Goal: Task Accomplishment & Management: Use online tool/utility

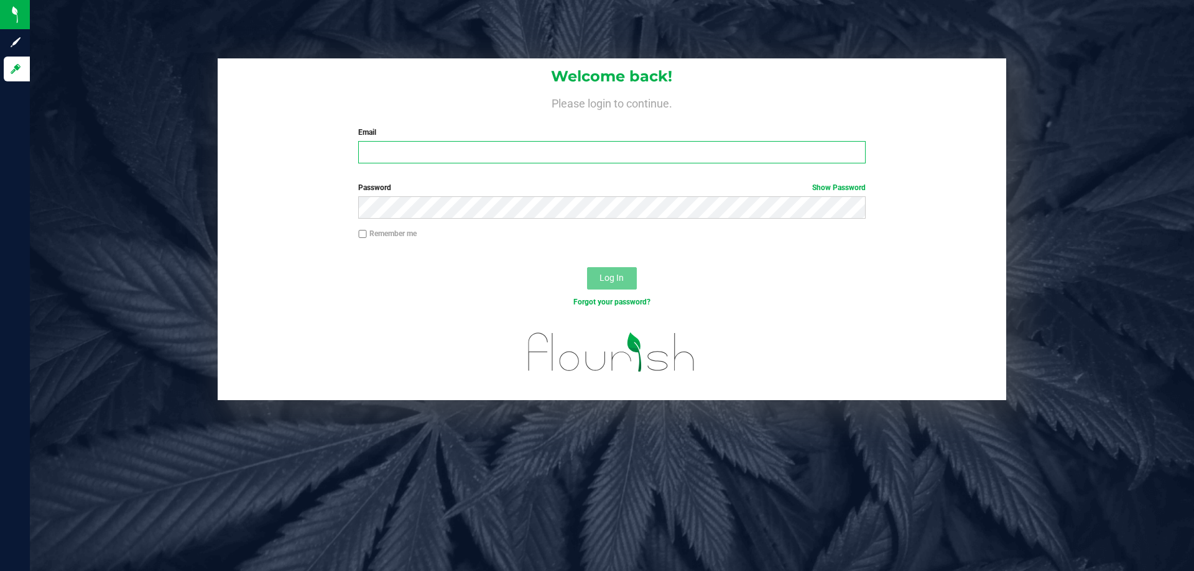
click at [382, 158] on input "Email" at bounding box center [611, 152] width 507 height 22
type input "[EMAIL_ADDRESS][DOMAIN_NAME]"
click at [587, 267] on button "Log In" at bounding box center [612, 278] width 50 height 22
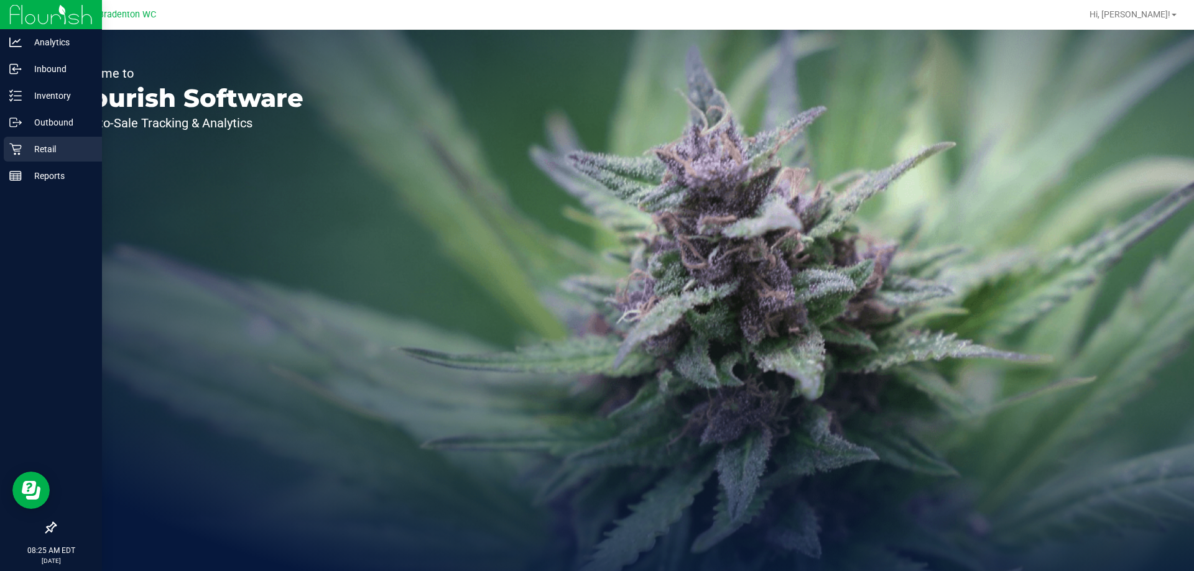
click at [31, 147] on p "Retail" at bounding box center [59, 149] width 75 height 15
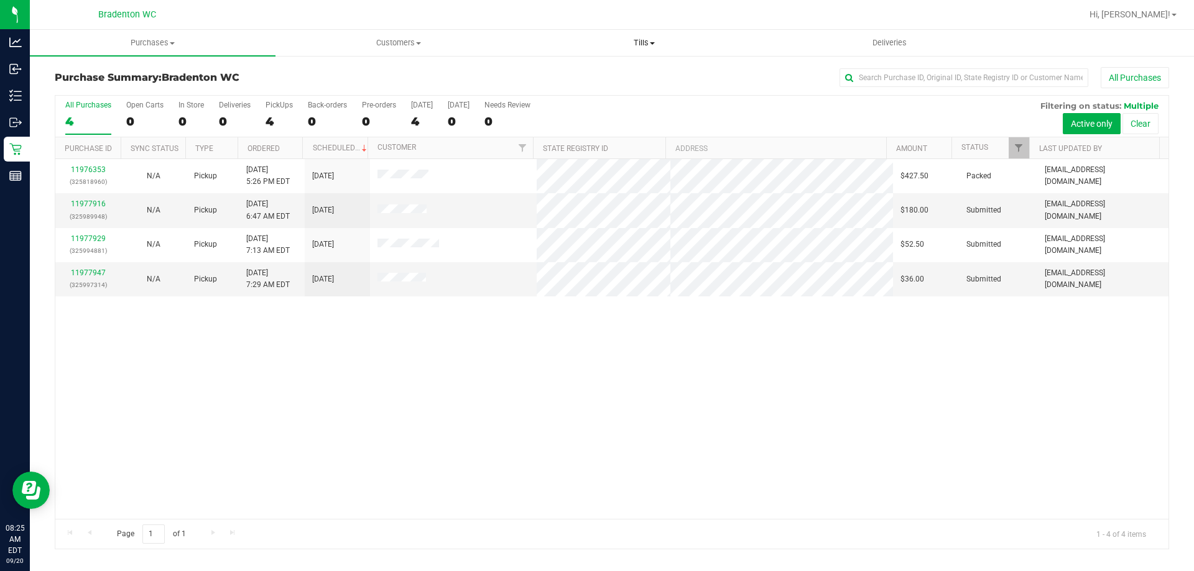
click at [643, 42] on span "Tills" at bounding box center [644, 42] width 244 height 11
click at [562, 77] on span "Manage tills" at bounding box center [563, 75] width 84 height 11
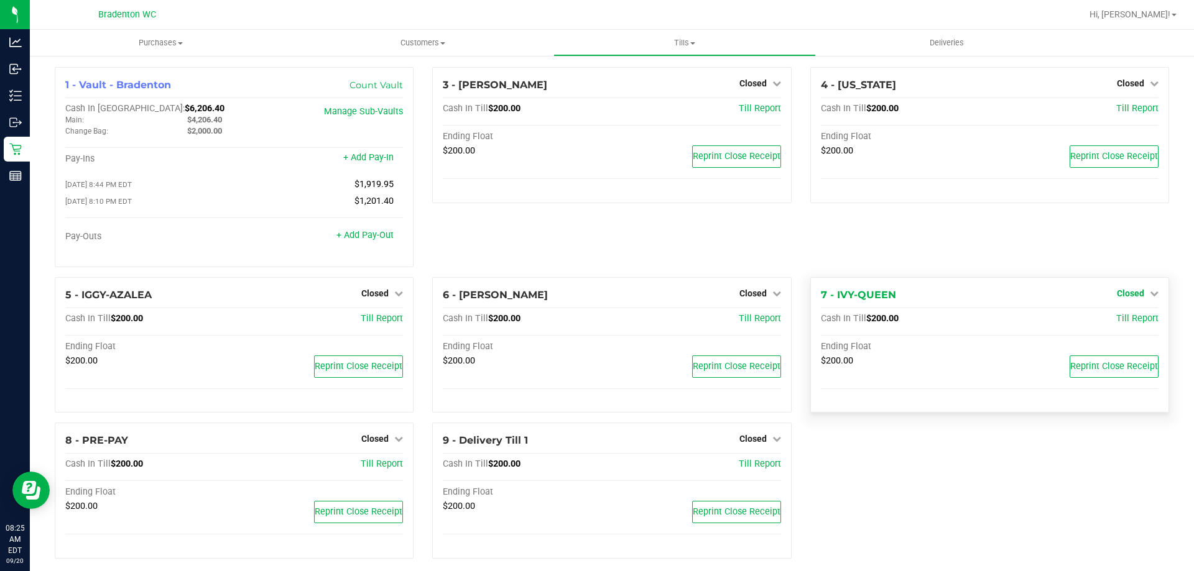
click at [1124, 292] on span "Closed" at bounding box center [1130, 293] width 27 height 10
click at [1114, 322] on link "Open Till" at bounding box center [1130, 319] width 33 height 10
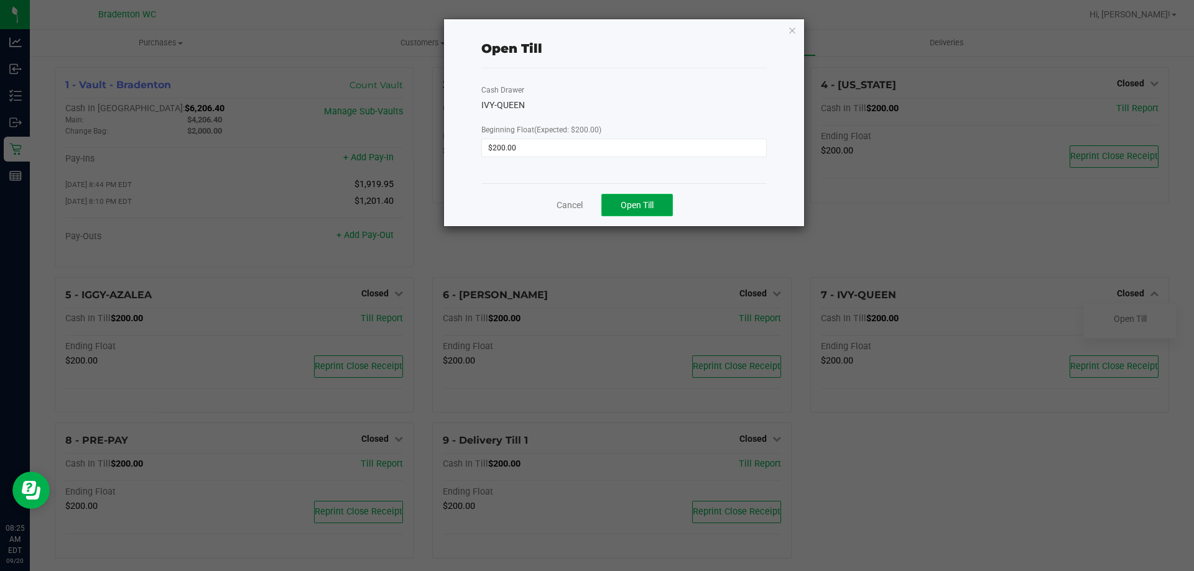
click at [627, 206] on span "Open Till" at bounding box center [637, 205] width 33 height 10
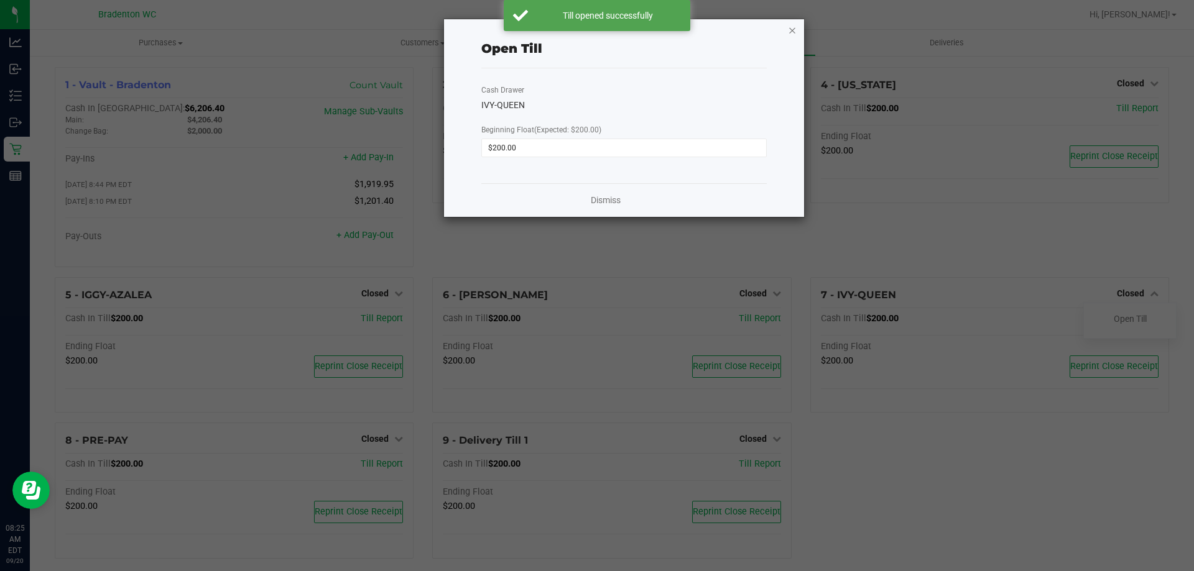
click at [790, 29] on icon "button" at bounding box center [792, 29] width 9 height 15
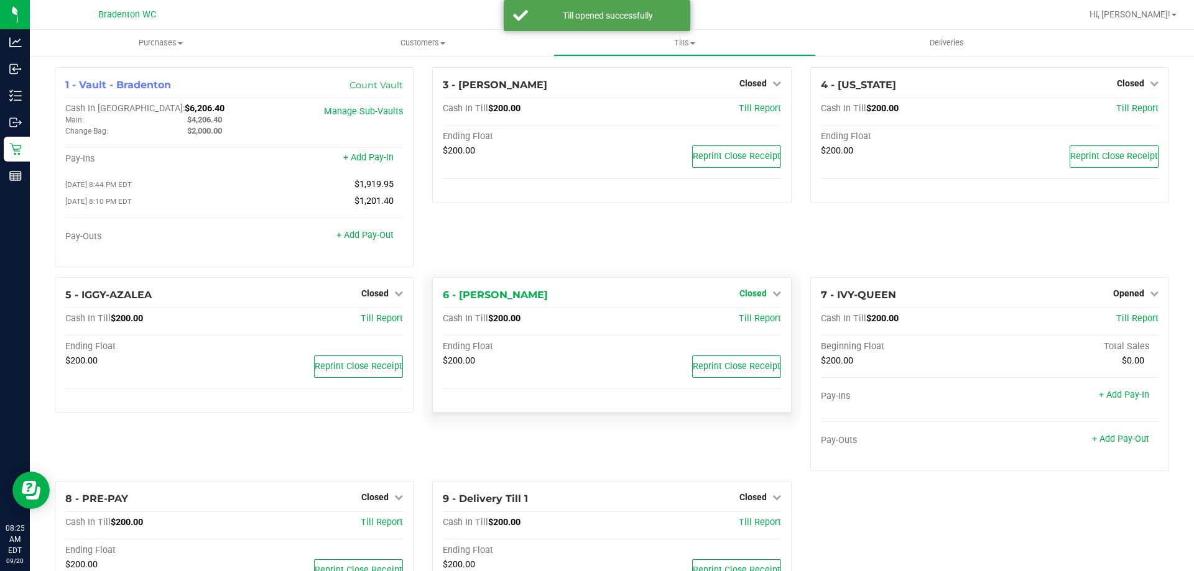
click at [752, 295] on span "Closed" at bounding box center [752, 293] width 27 height 10
click at [740, 324] on link "Open Till" at bounding box center [752, 319] width 33 height 10
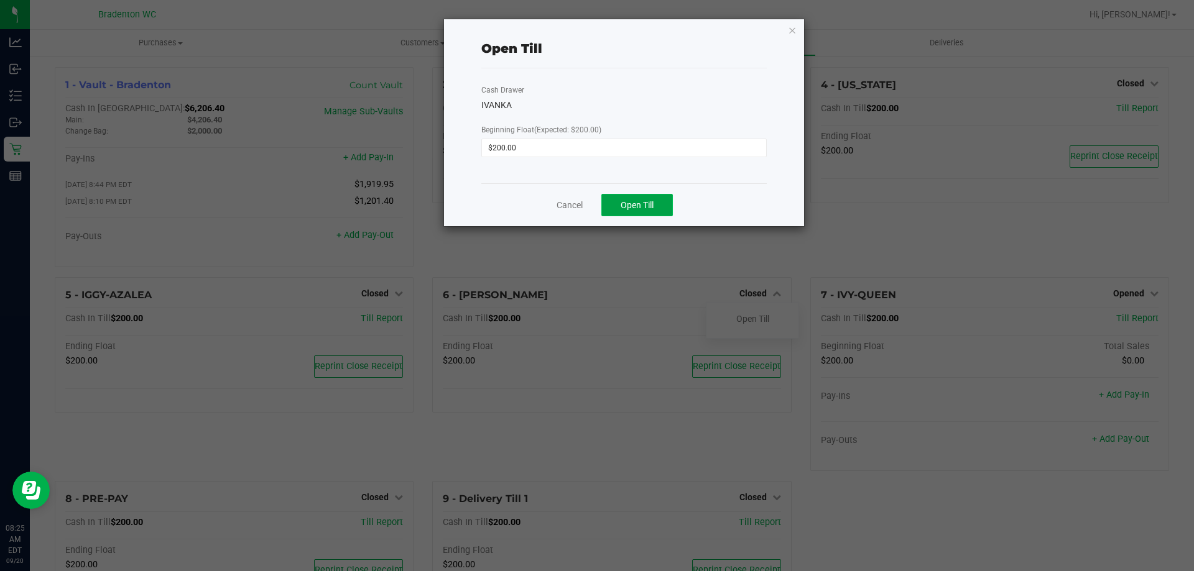
click at [661, 204] on button "Open Till" at bounding box center [637, 205] width 72 height 22
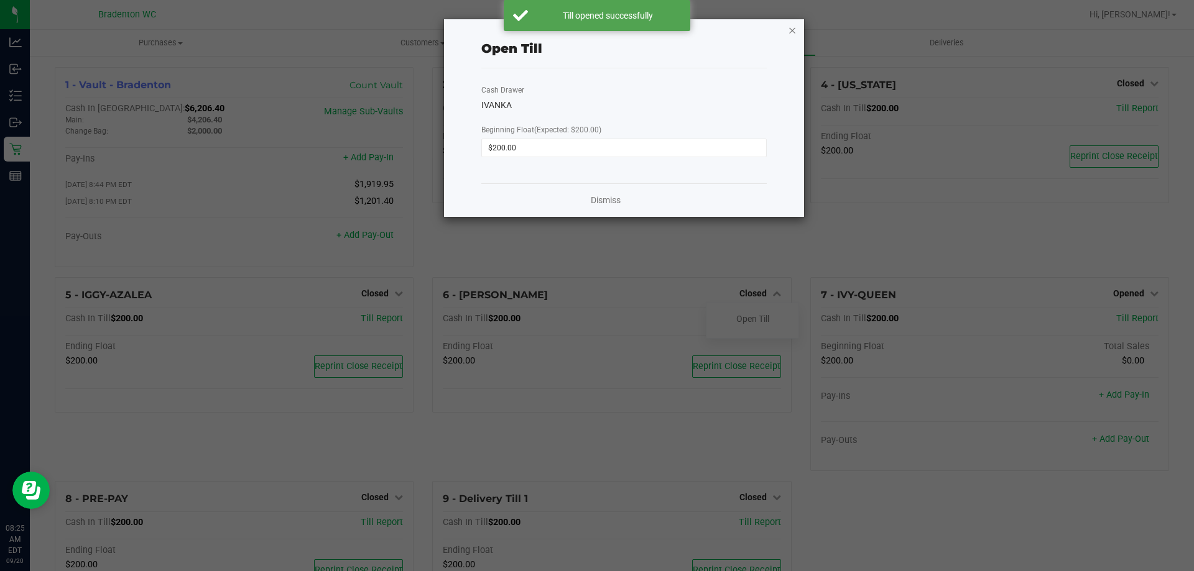
click at [790, 27] on icon "button" at bounding box center [792, 29] width 9 height 15
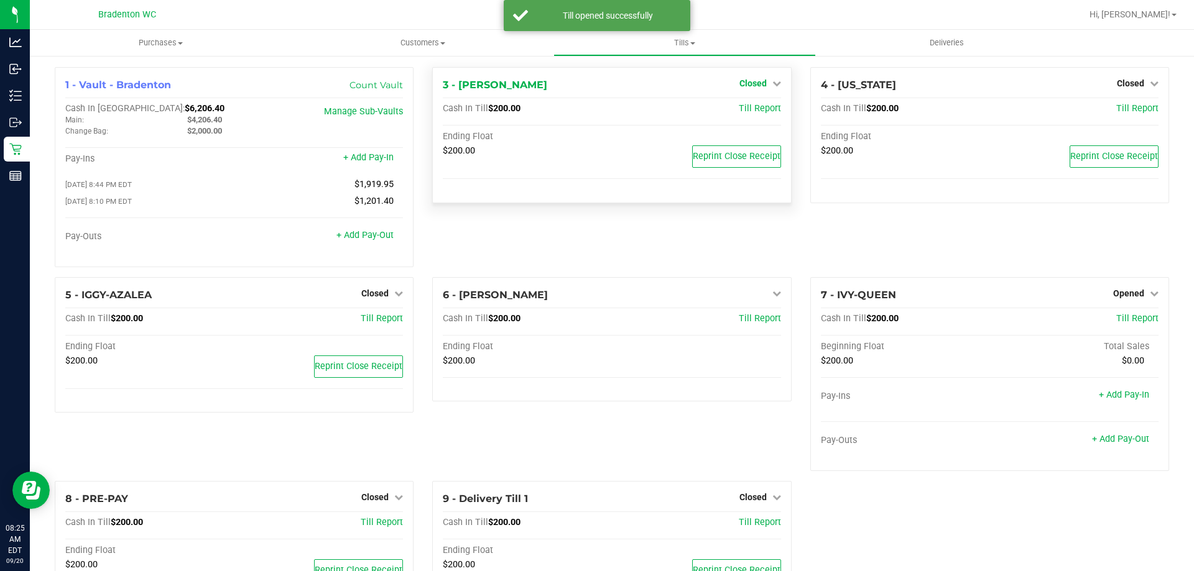
click at [754, 85] on span "Closed" at bounding box center [752, 83] width 27 height 10
click at [736, 110] on link "Open Till" at bounding box center [752, 109] width 33 height 10
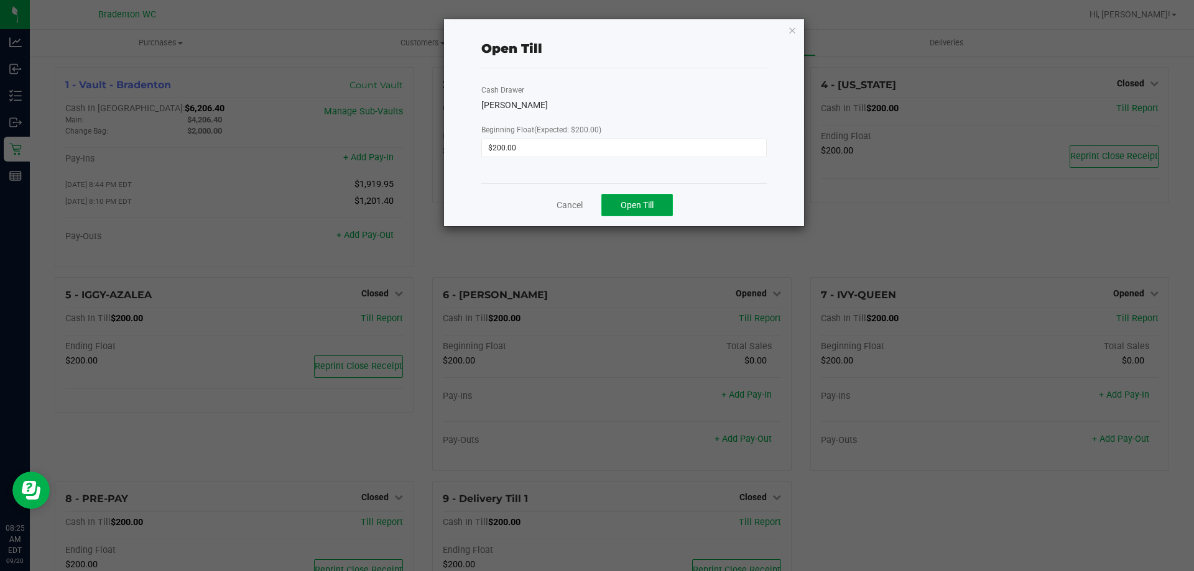
click at [647, 201] on span "Open Till" at bounding box center [637, 205] width 33 height 10
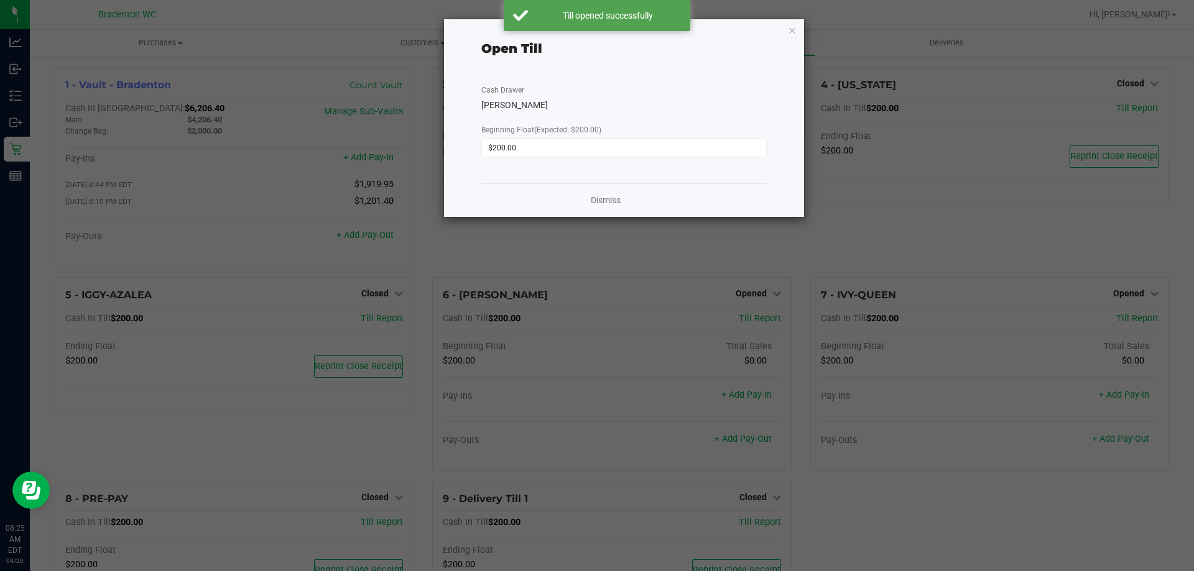
click at [798, 21] on div "Open Till Cash Drawer [PERSON_NAME] Beginning Float (Expected: $200.00) $200.00…" at bounding box center [624, 118] width 360 height 198
click at [794, 33] on icon "button" at bounding box center [792, 29] width 9 height 15
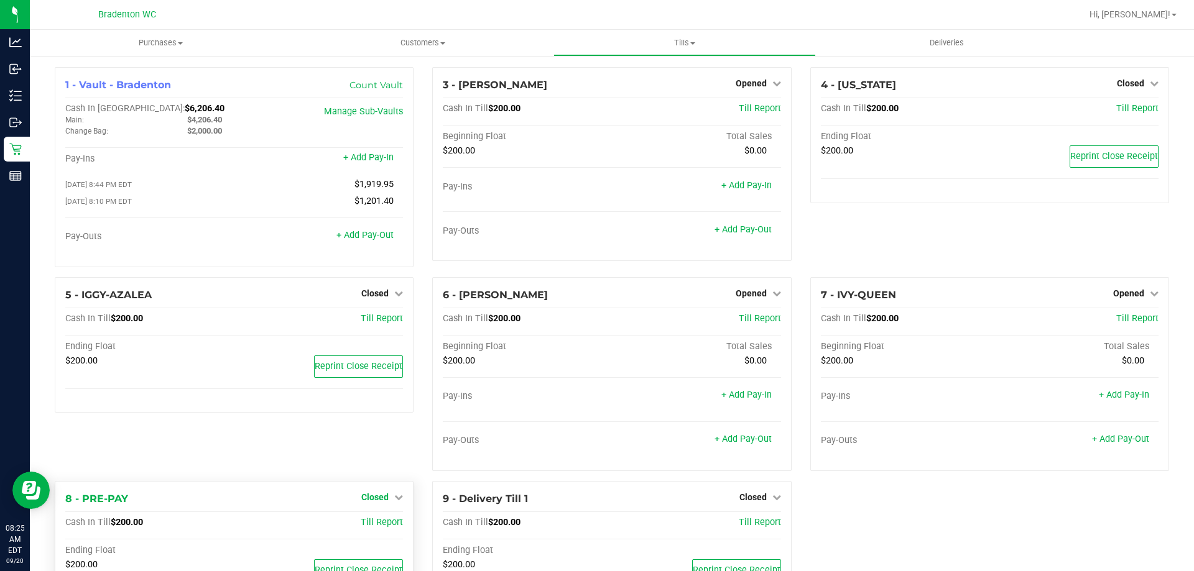
click at [382, 498] on span "Closed" at bounding box center [374, 497] width 27 height 10
click at [368, 523] on link "Open Till" at bounding box center [374, 523] width 33 height 10
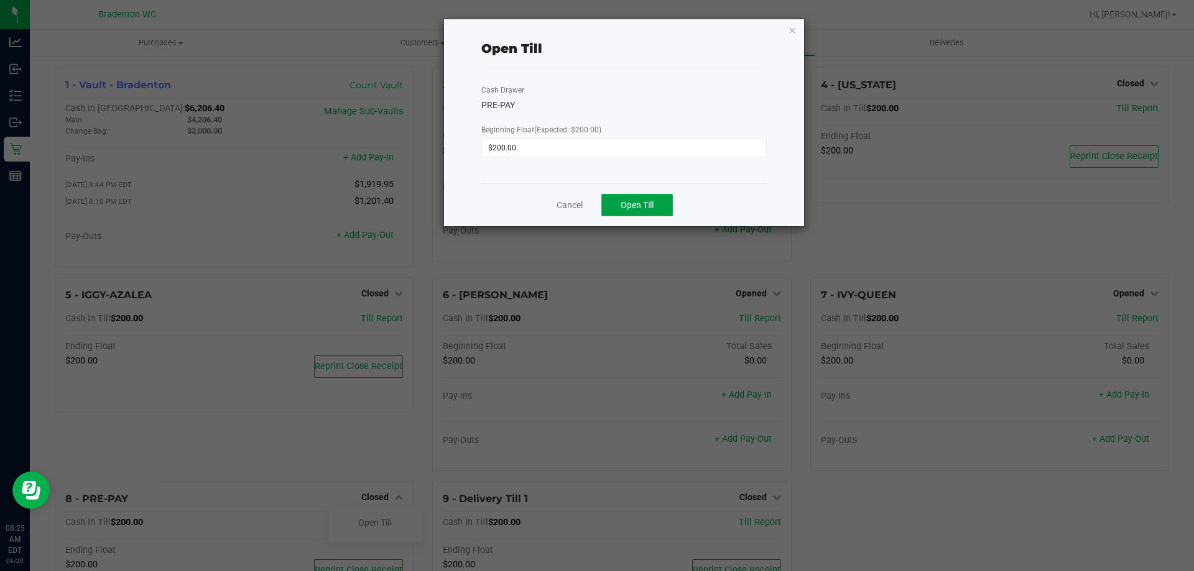
click at [634, 215] on button "Open Till" at bounding box center [637, 205] width 72 height 22
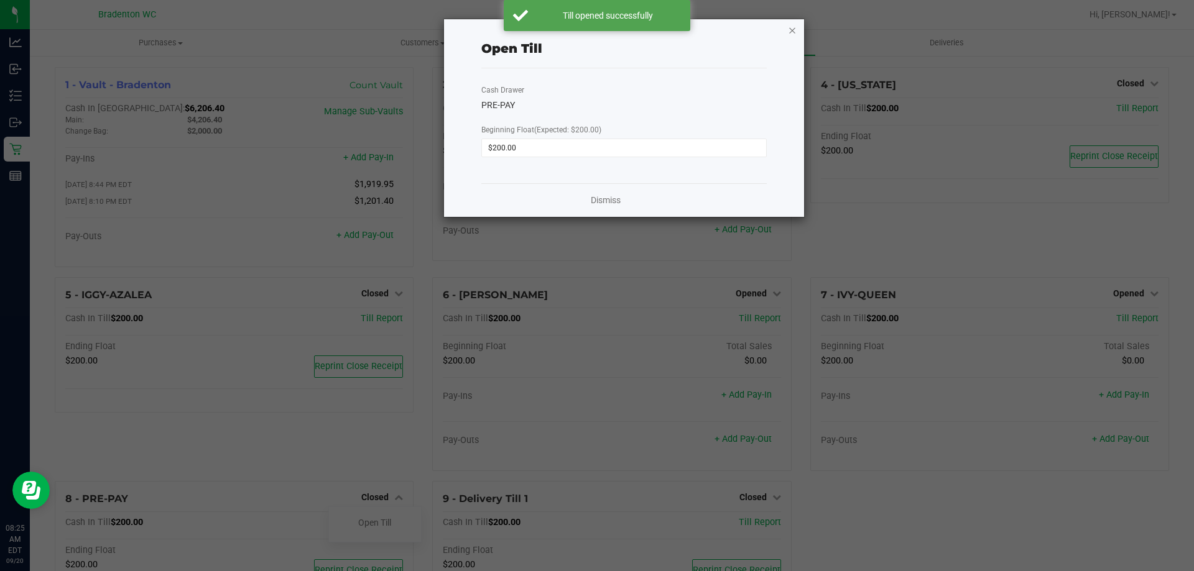
click at [795, 30] on icon "button" at bounding box center [792, 29] width 9 height 15
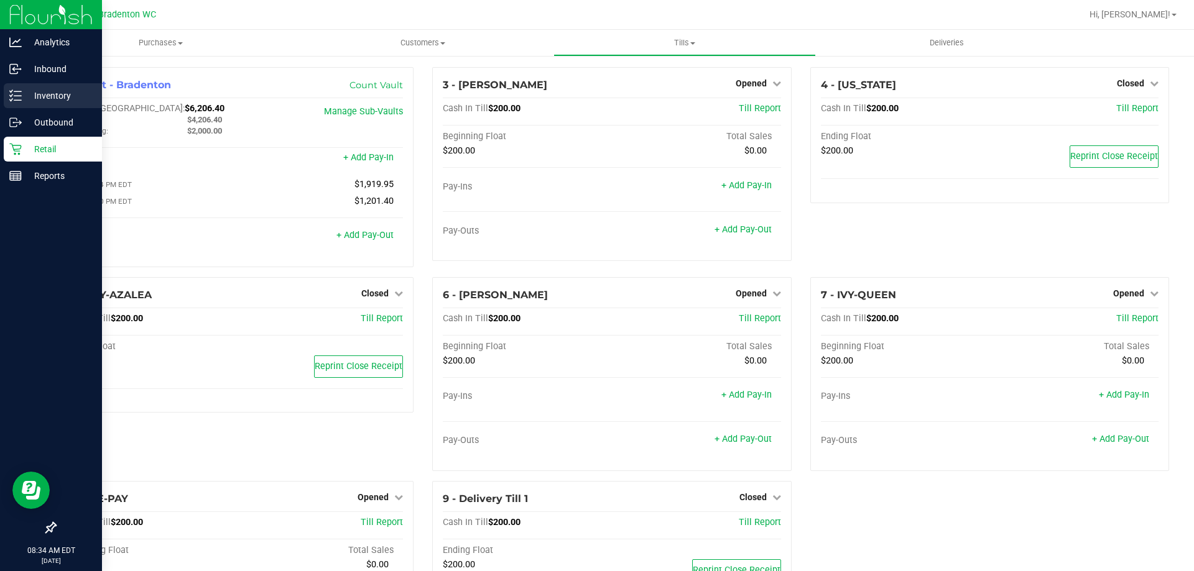
click at [55, 95] on p "Inventory" at bounding box center [59, 95] width 75 height 15
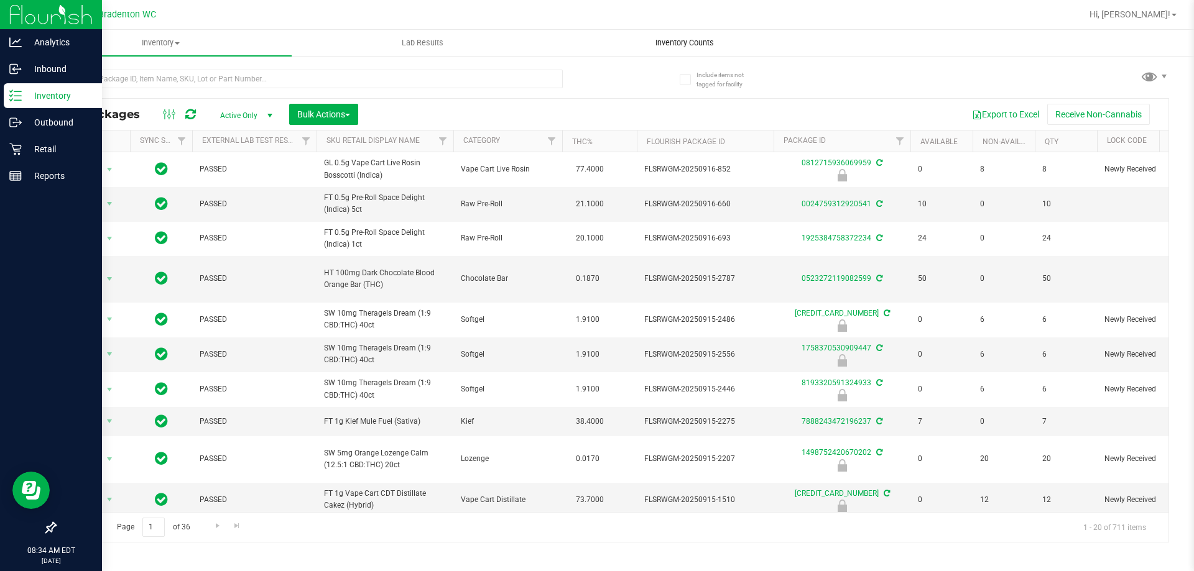
click at [693, 39] on span "Inventory Counts" at bounding box center [685, 42] width 92 height 11
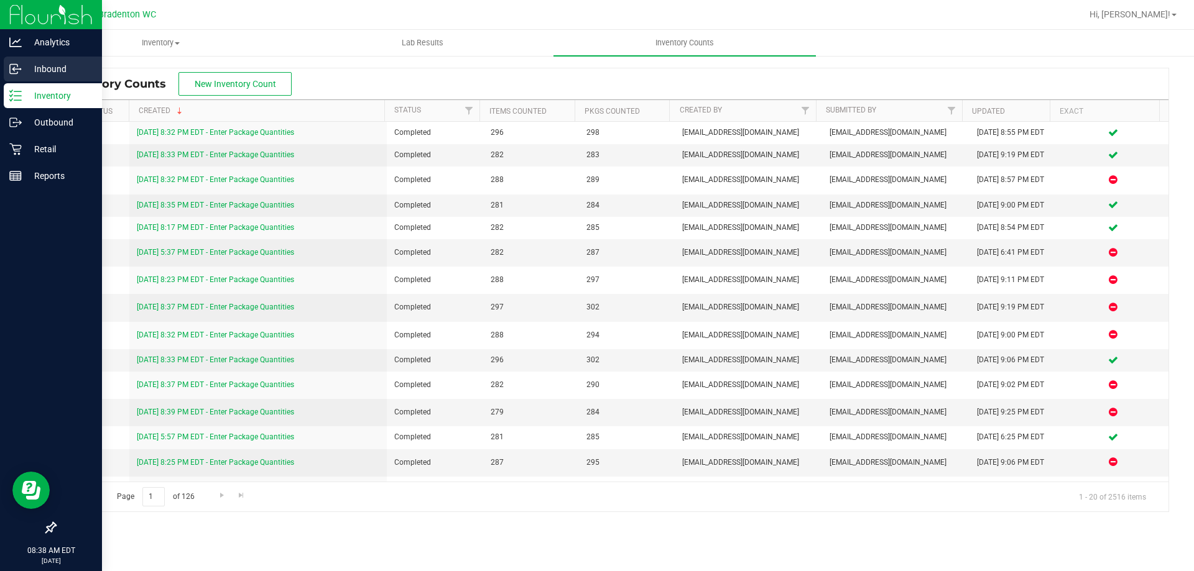
click at [68, 67] on p "Inbound" at bounding box center [59, 69] width 75 height 15
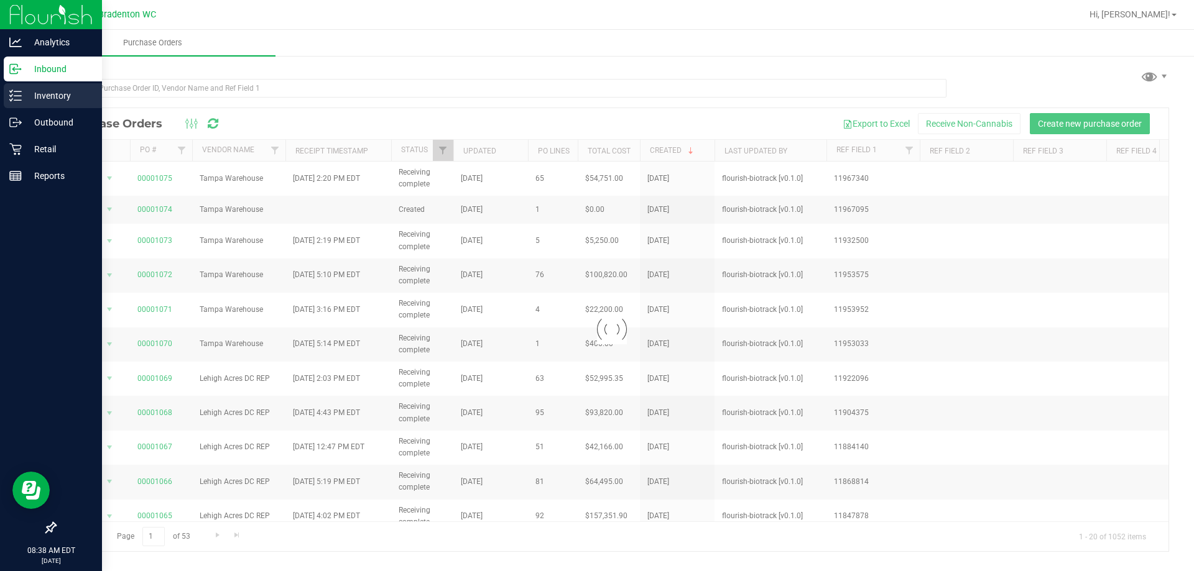
click at [69, 93] on p "Inventory" at bounding box center [59, 95] width 75 height 15
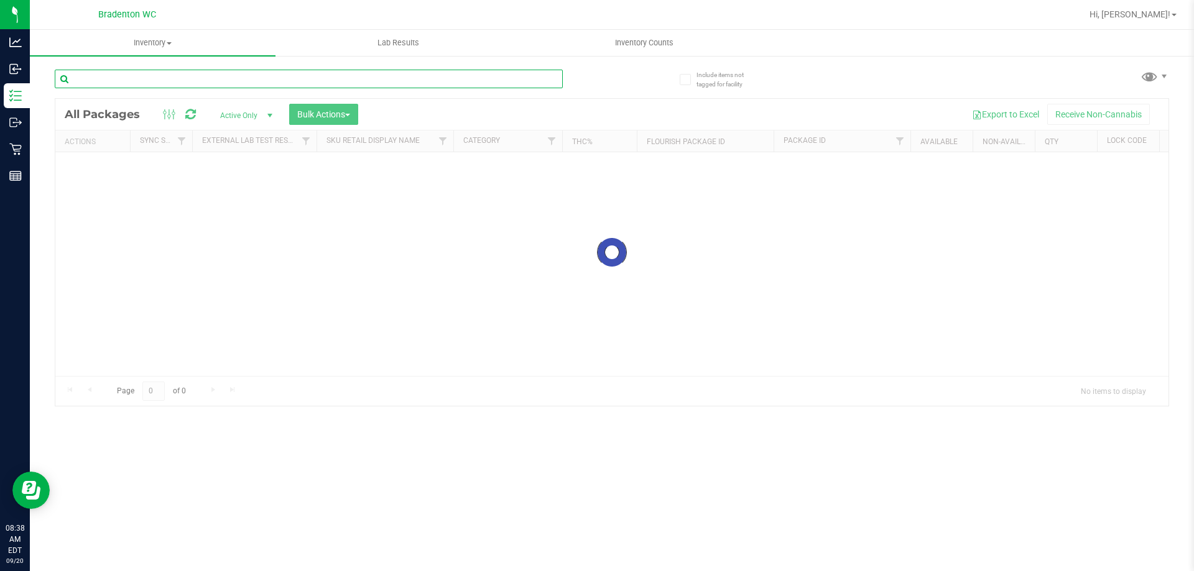
click at [185, 71] on input "text" at bounding box center [309, 79] width 508 height 19
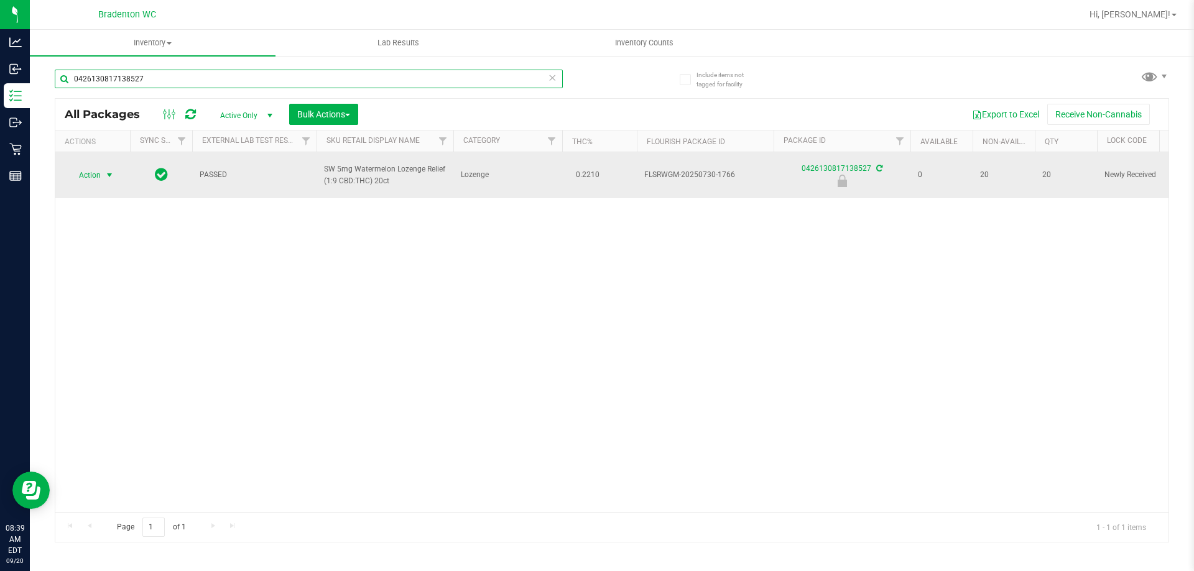
type input "0426130817138527"
click at [93, 178] on span "Action" at bounding box center [85, 175] width 34 height 17
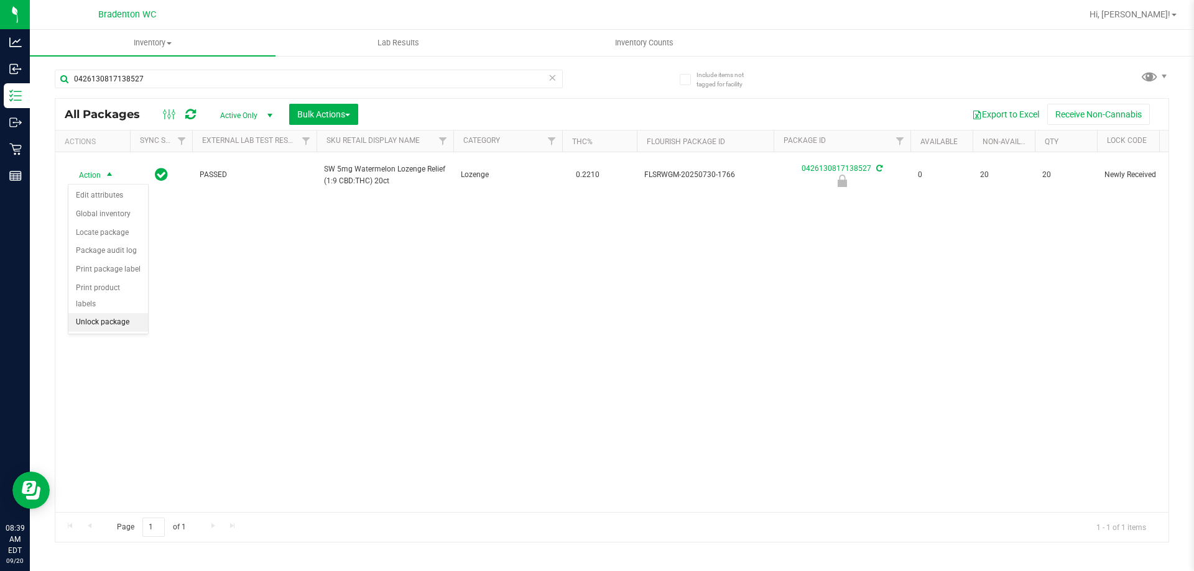
click at [98, 313] on li "Unlock package" at bounding box center [108, 322] width 80 height 19
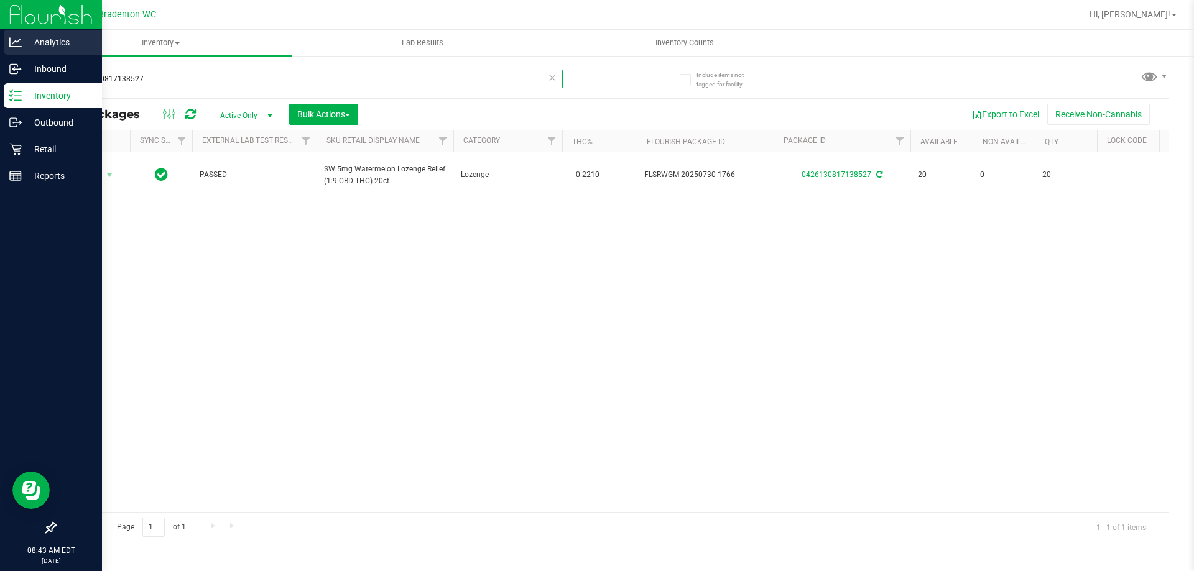
drag, startPoint x: 175, startPoint y: 83, endPoint x: 0, endPoint y: 48, distance: 178.1
click at [47, 75] on div "Include items not tagged for facility 0426130817138527 All Packages Active Only…" at bounding box center [612, 244] width 1164 height 379
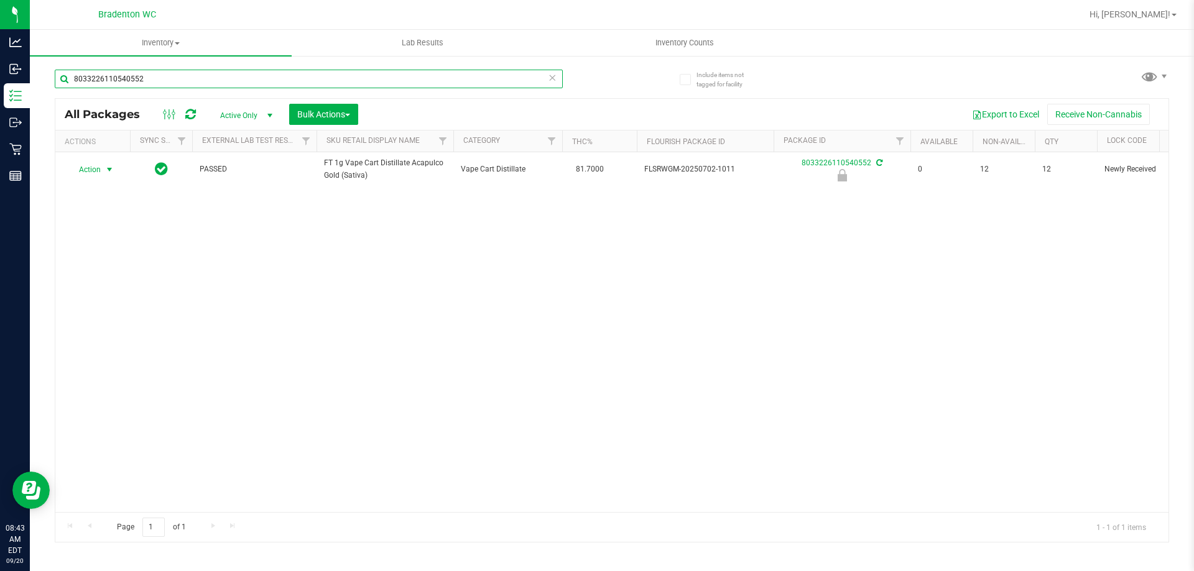
type input "8033226110540552"
click at [91, 165] on span "Action" at bounding box center [85, 169] width 34 height 17
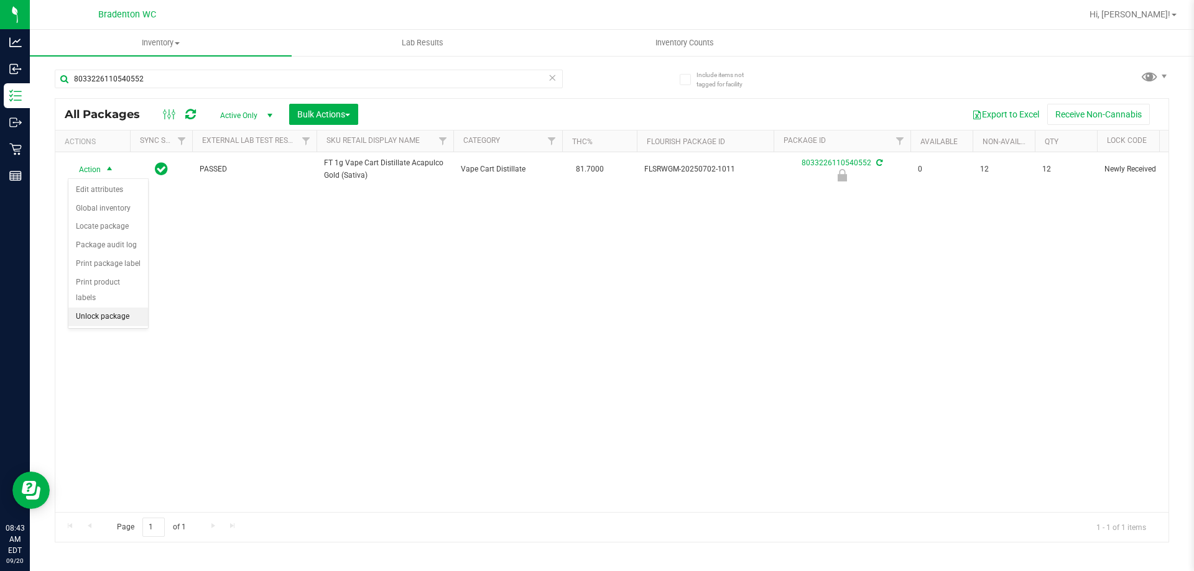
click at [97, 308] on li "Unlock package" at bounding box center [108, 317] width 80 height 19
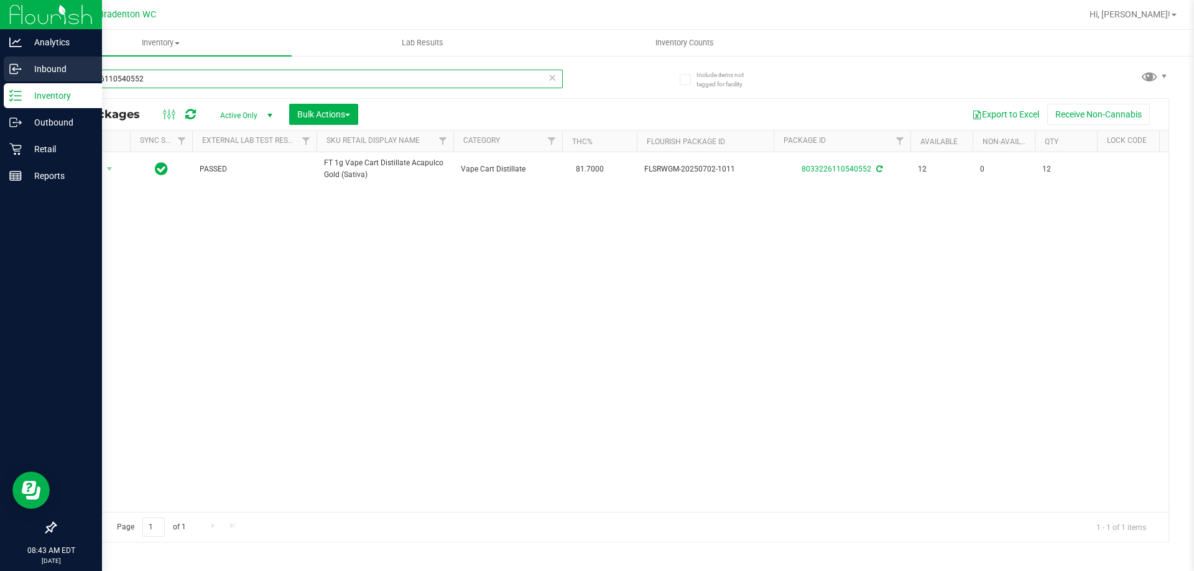
drag, startPoint x: 175, startPoint y: 81, endPoint x: 0, endPoint y: 80, distance: 175.3
click at [0, 80] on div "Analytics Inbound Inventory Outbound Retail Reports 08:43 AM EDT [DATE] 09/20 B…" at bounding box center [597, 285] width 1194 height 571
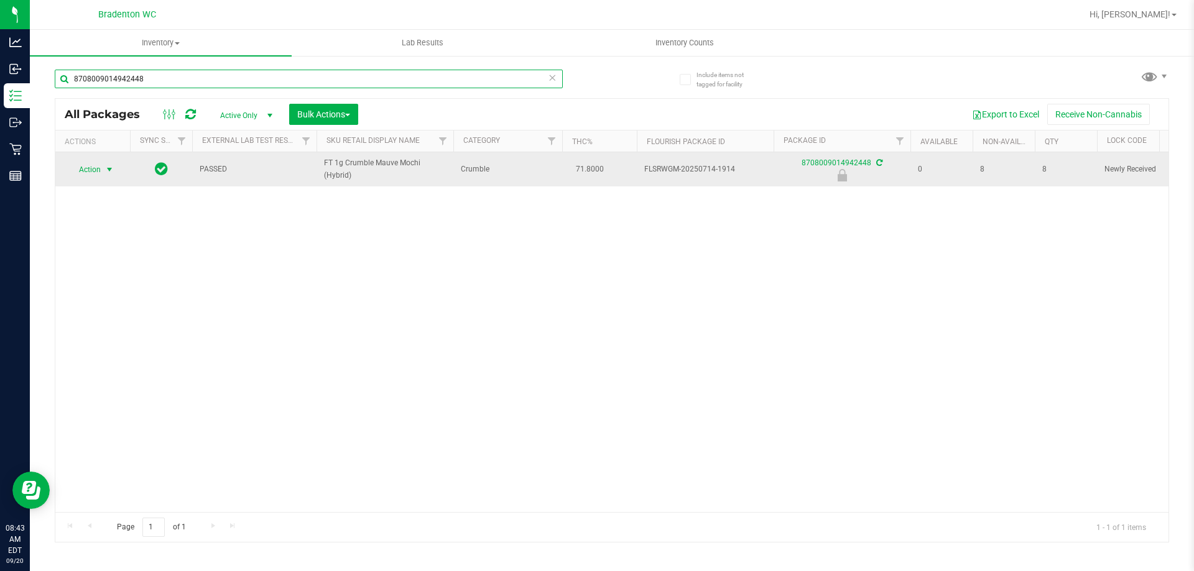
type input "8708009014942448"
click at [104, 170] on span "select" at bounding box center [110, 169] width 16 height 17
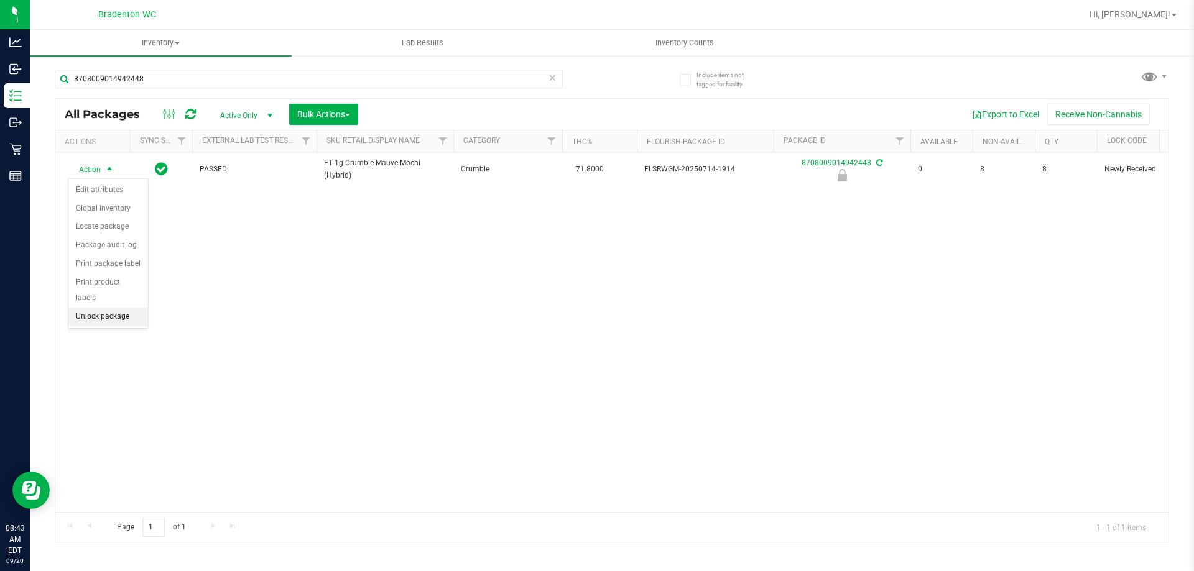
click at [85, 308] on li "Unlock package" at bounding box center [108, 317] width 80 height 19
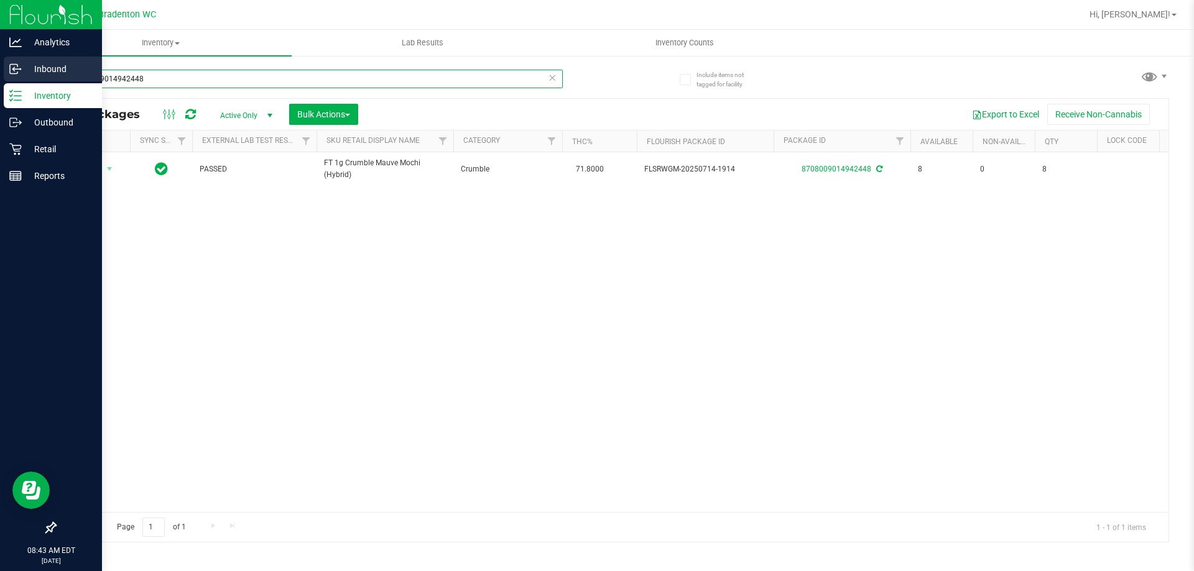
drag, startPoint x: 164, startPoint y: 77, endPoint x: 0, endPoint y: 78, distance: 164.1
click at [0, 76] on div "Analytics Inbound Inventory Outbound Retail Reports 08:43 AM EDT [DATE] 09/20 B…" at bounding box center [597, 285] width 1194 height 571
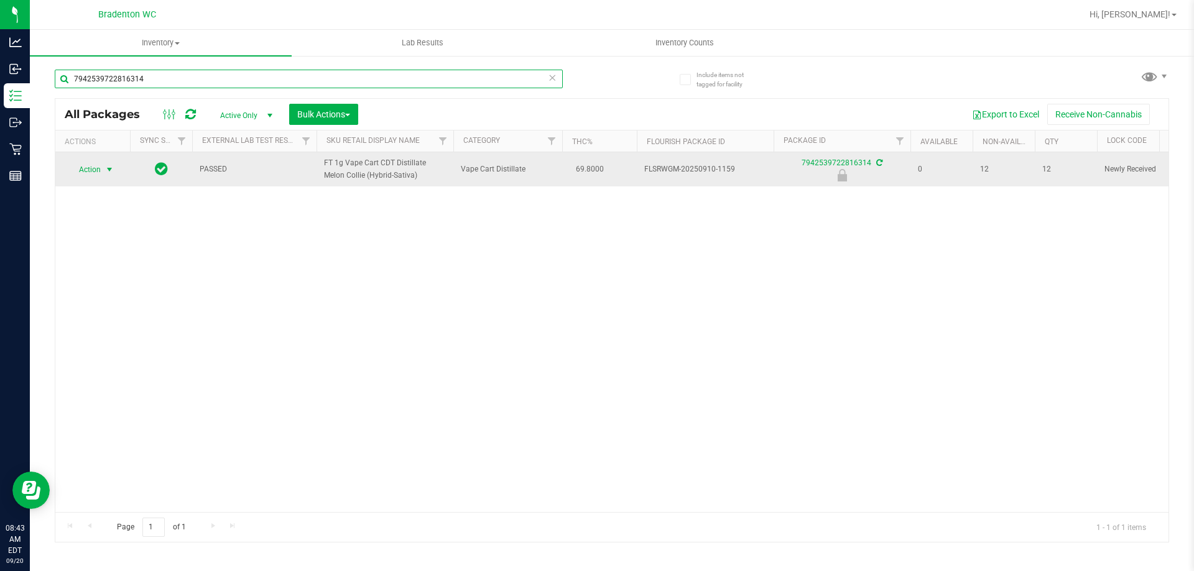
type input "7942539722816314"
click at [89, 177] on span "Action" at bounding box center [85, 169] width 34 height 17
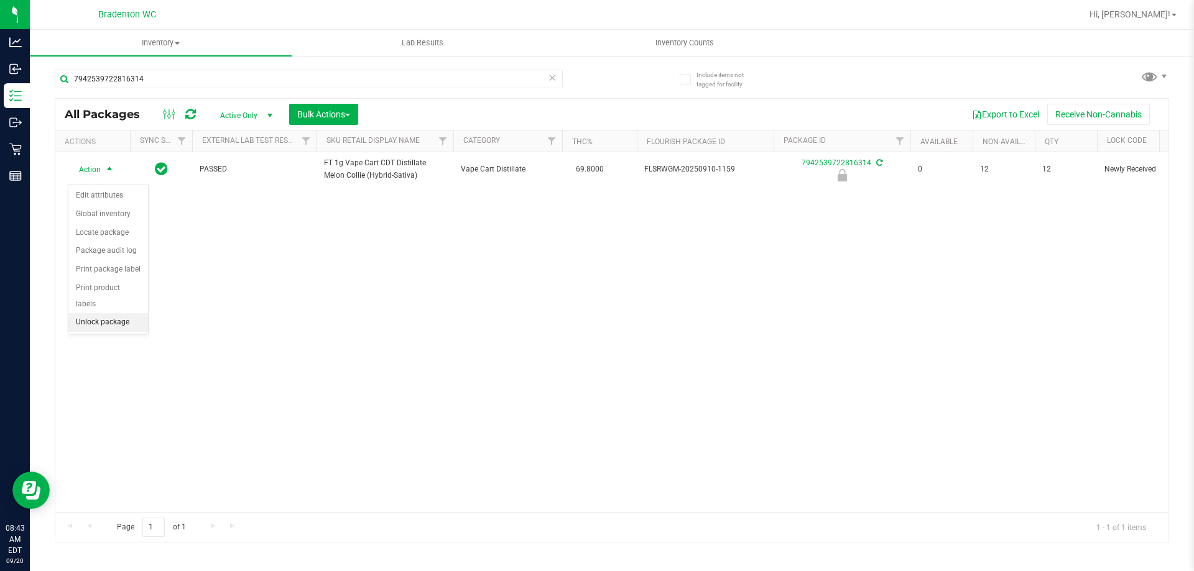
click at [106, 313] on li "Unlock package" at bounding box center [108, 322] width 80 height 19
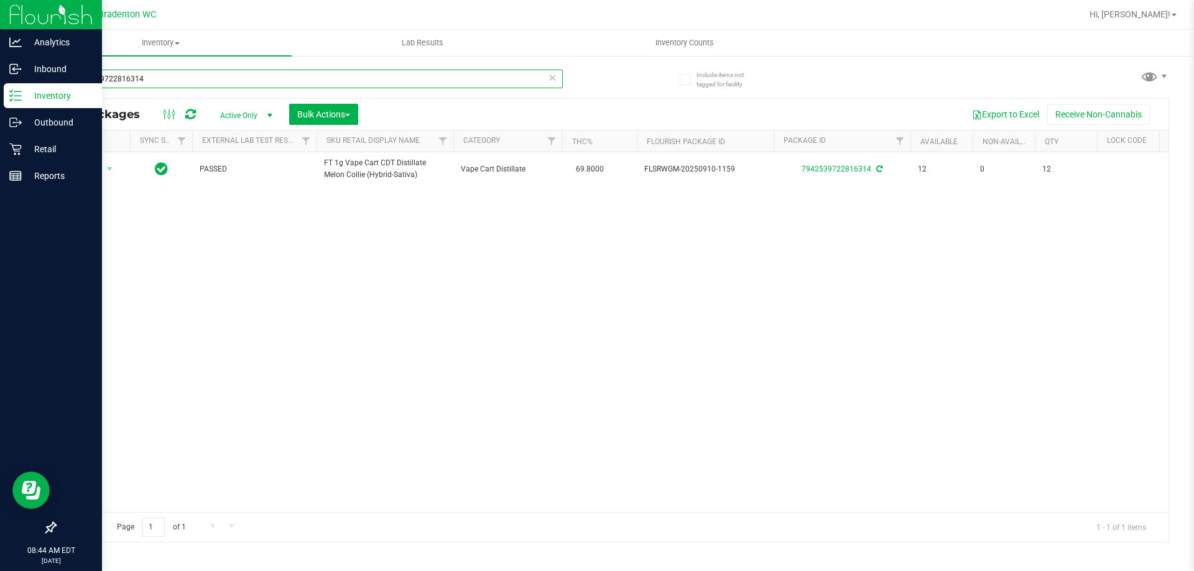
drag, startPoint x: 153, startPoint y: 76, endPoint x: 0, endPoint y: 91, distance: 153.6
click at [12, 78] on div "Analytics Inbound Inventory Outbound Retail Reports 08:44 AM EDT [DATE] 09/20 B…" at bounding box center [597, 285] width 1194 height 571
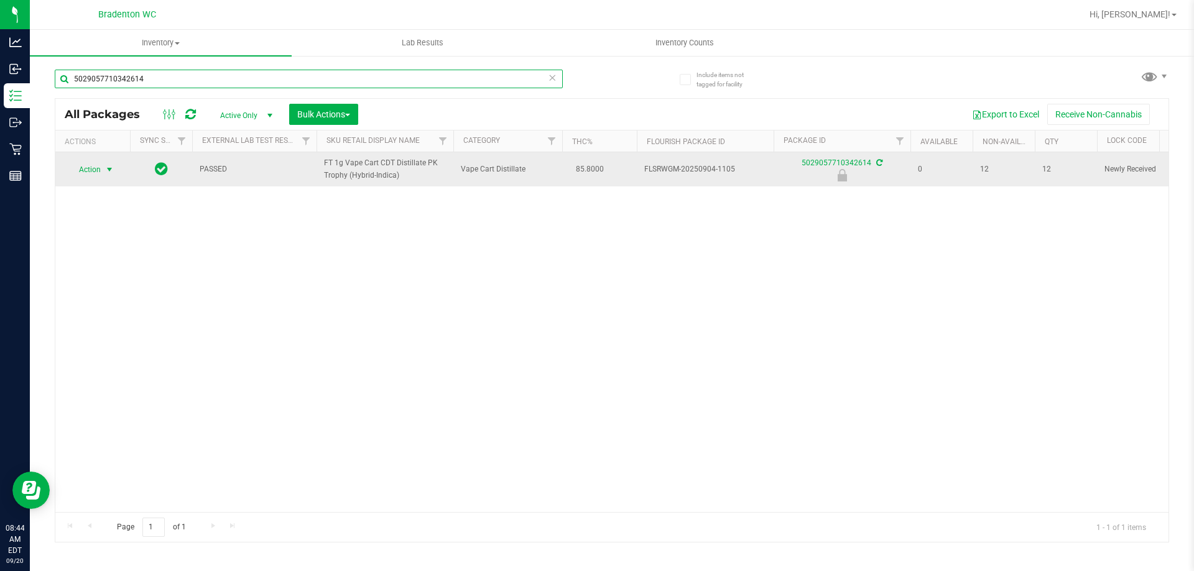
type input "5029057710342614"
click at [104, 175] on span "select" at bounding box center [110, 169] width 16 height 17
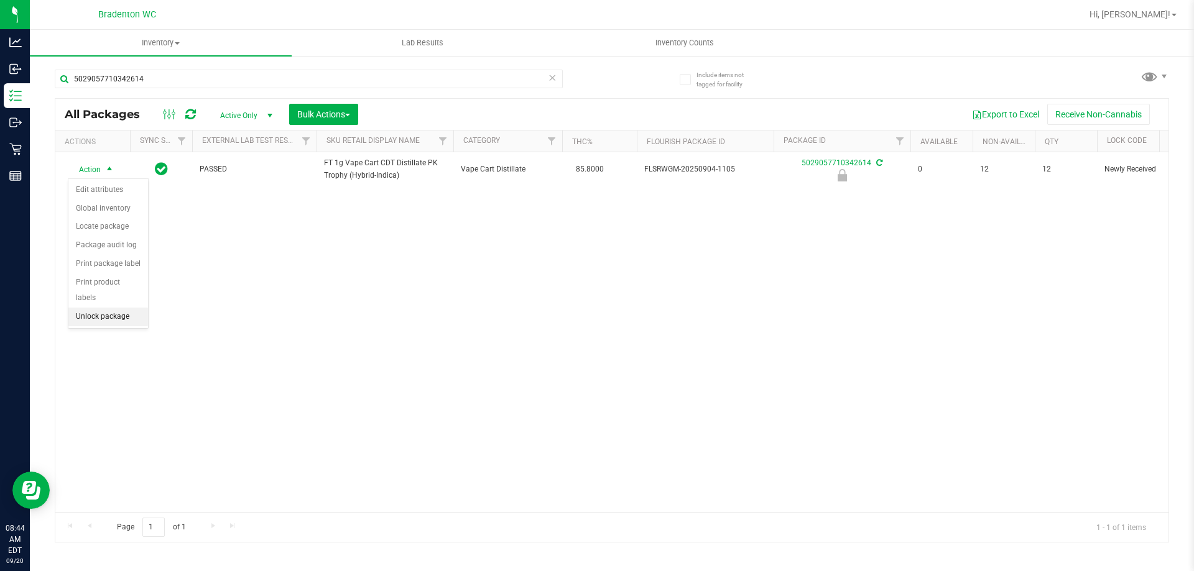
click at [104, 308] on li "Unlock package" at bounding box center [108, 317] width 80 height 19
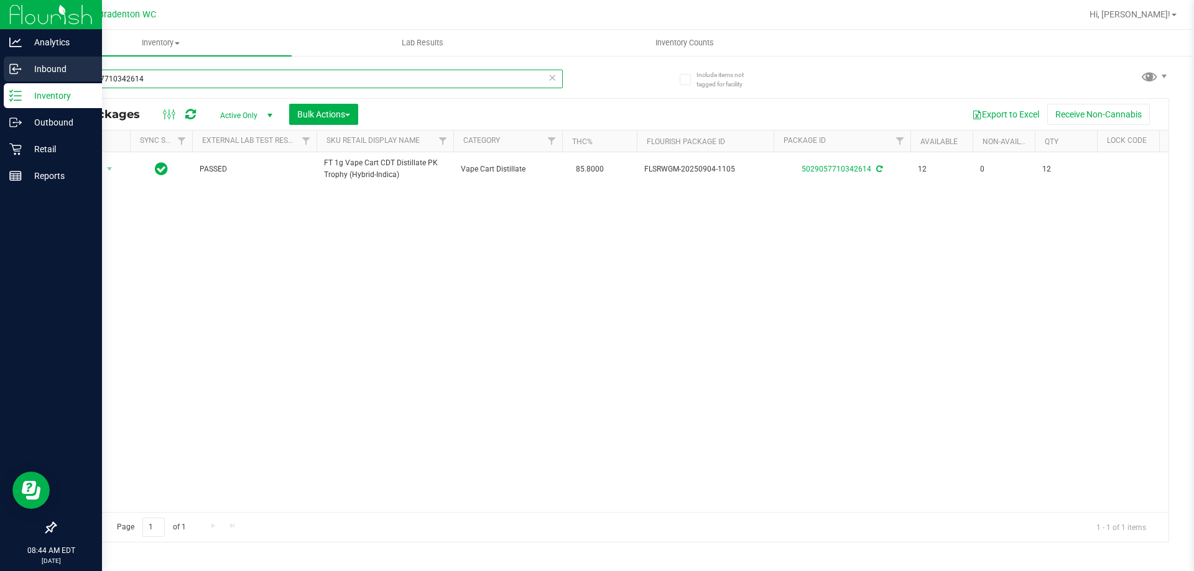
drag, startPoint x: 153, startPoint y: 74, endPoint x: 0, endPoint y: 77, distance: 153.0
click at [0, 77] on div "Analytics Inbound Inventory Outbound Retail Reports 08:44 AM EDT [DATE] 09/20 B…" at bounding box center [597, 285] width 1194 height 571
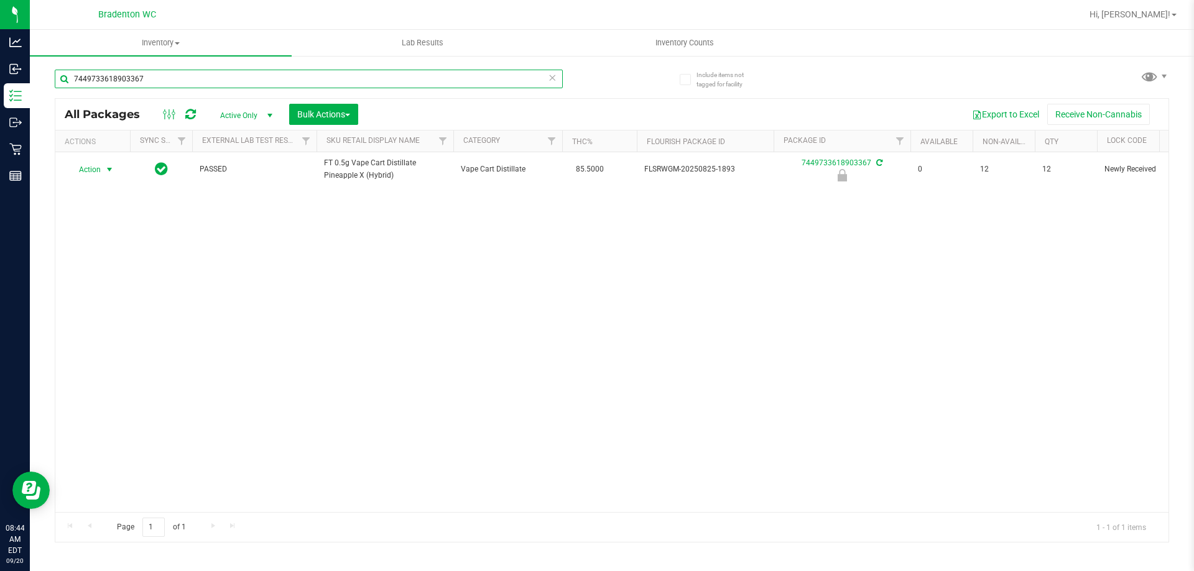
type input "7449733618903367"
click at [98, 172] on span "Action" at bounding box center [85, 169] width 34 height 17
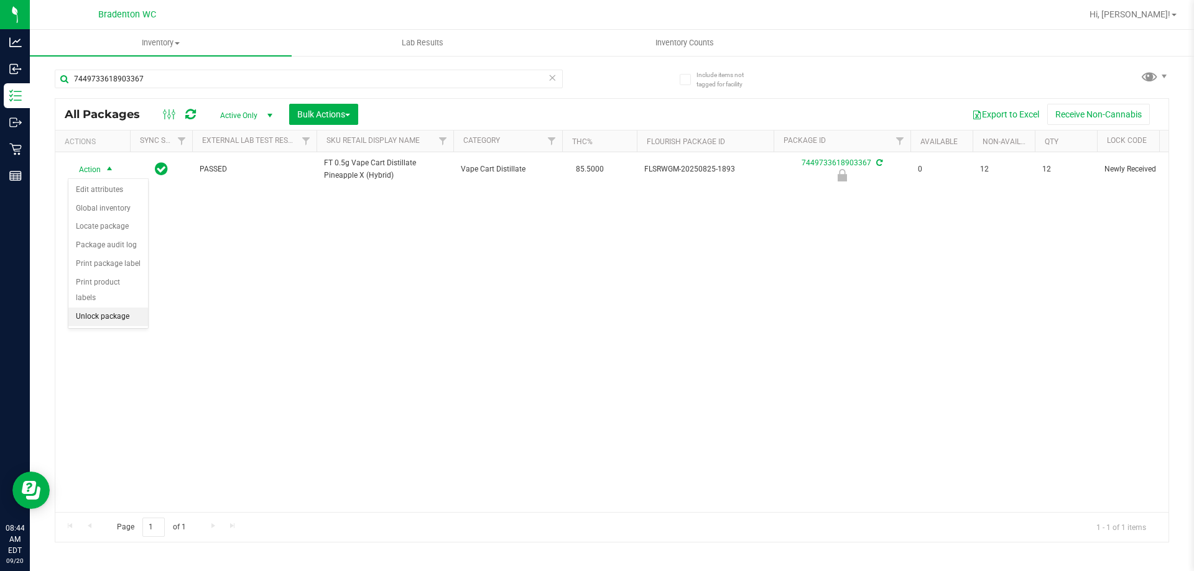
click at [131, 308] on li "Unlock package" at bounding box center [108, 317] width 80 height 19
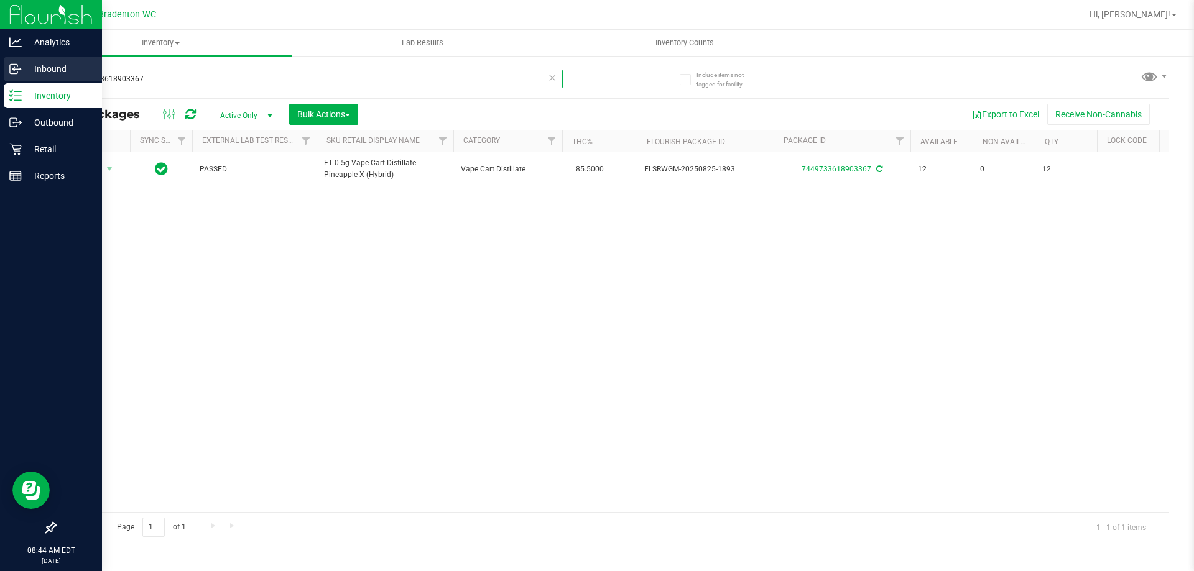
drag, startPoint x: 216, startPoint y: 78, endPoint x: 0, endPoint y: 73, distance: 215.8
click at [1, 76] on div "Analytics Inbound Inventory Outbound Retail Reports 08:44 AM EDT [DATE] 09/20 B…" at bounding box center [597, 285] width 1194 height 571
type input "1642277796089853"
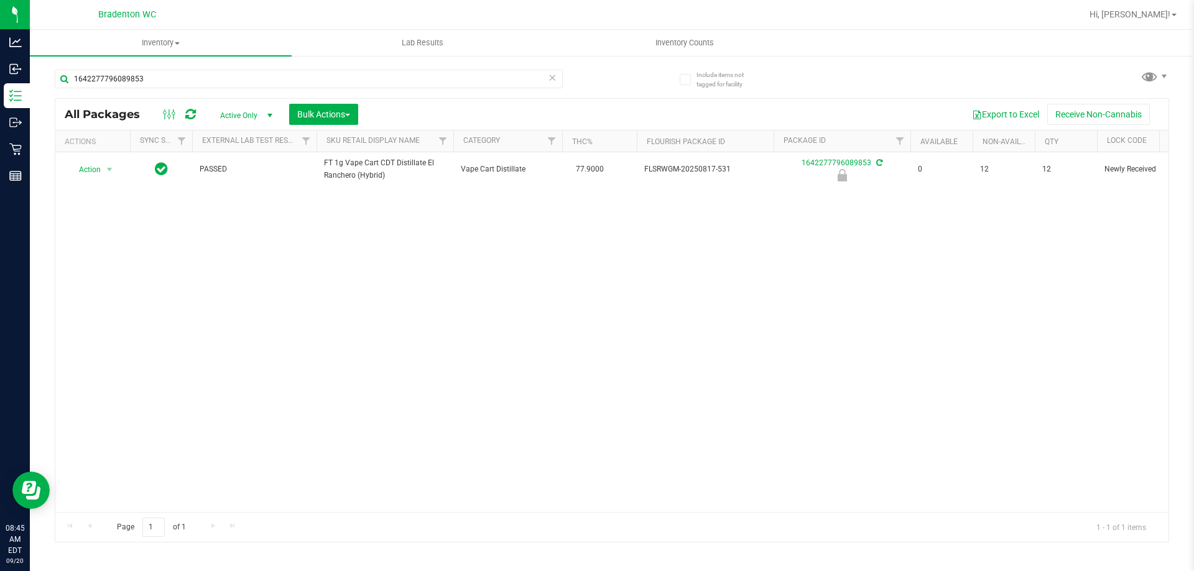
click at [297, 326] on div "Action Action Edit attributes Global inventory Locate package Package audit log…" at bounding box center [611, 332] width 1113 height 360
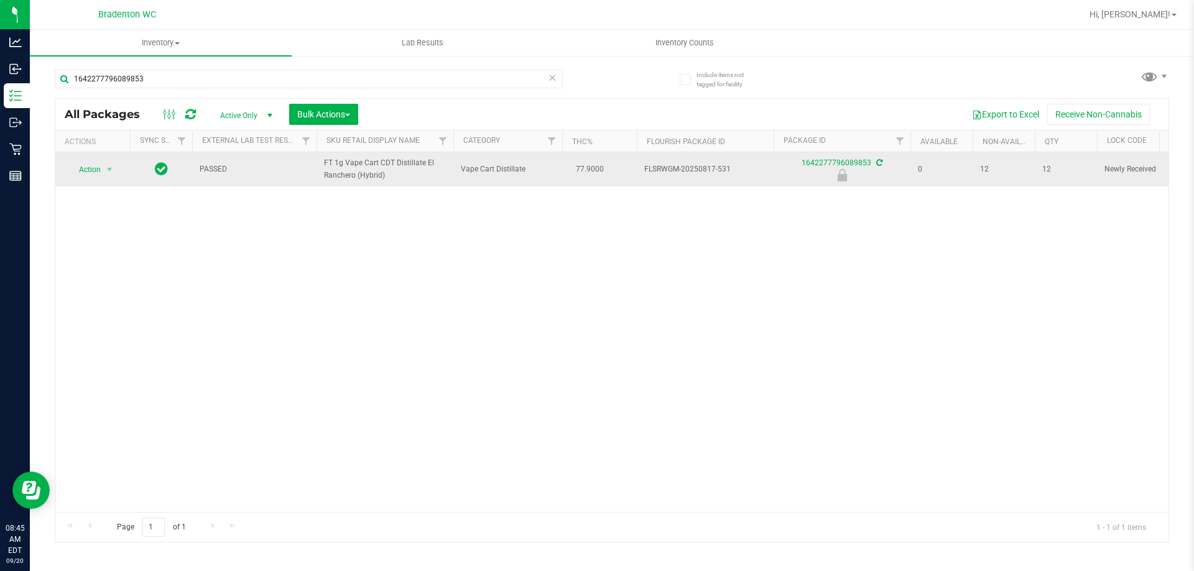
click at [89, 170] on span "Action" at bounding box center [85, 169] width 34 height 17
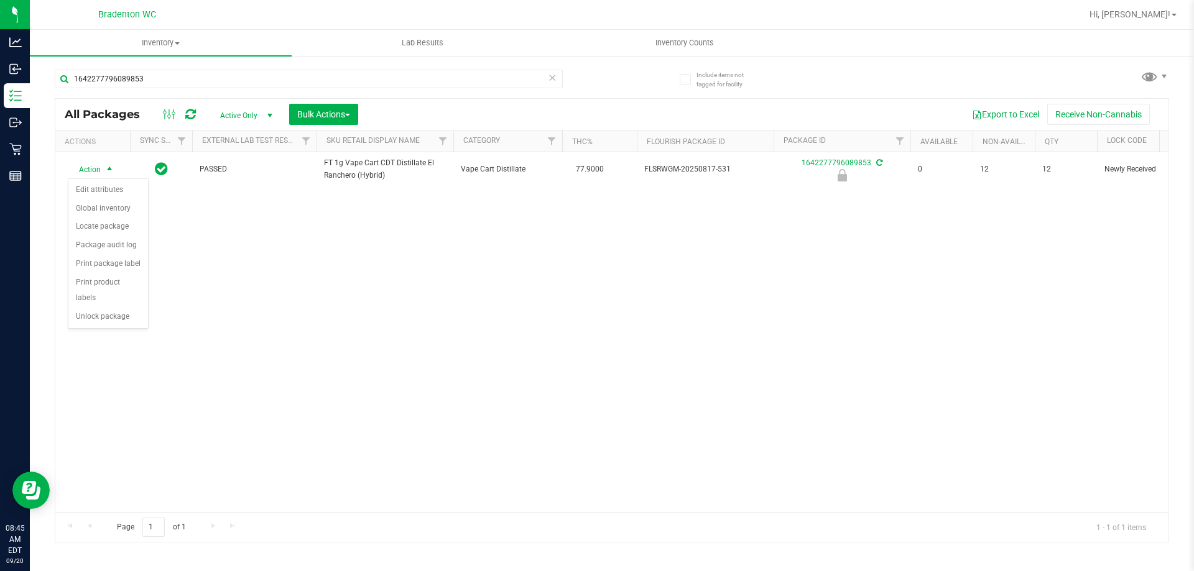
click at [91, 312] on div "Action Edit attributes Global inventory Locate package Package audit log Print …" at bounding box center [108, 253] width 81 height 151
click at [88, 308] on li "Unlock package" at bounding box center [108, 317] width 80 height 19
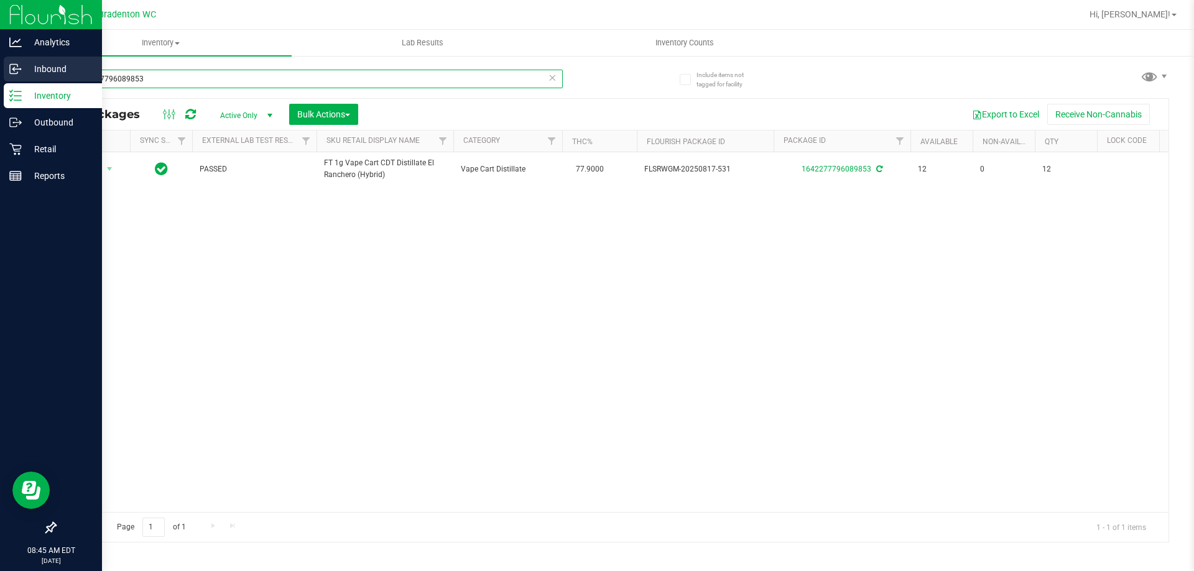
drag, startPoint x: 154, startPoint y: 79, endPoint x: 19, endPoint y: 62, distance: 136.0
click at [21, 62] on div "Analytics Inbound Inventory Outbound Retail Reports 08:45 AM EDT [DATE] 09/20 B…" at bounding box center [597, 285] width 1194 height 571
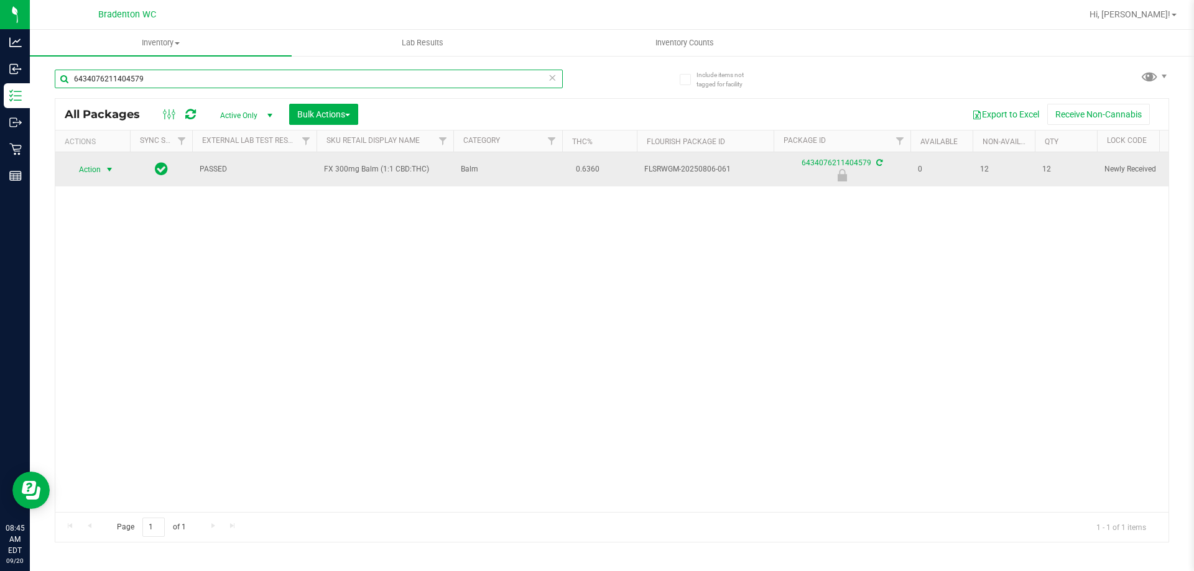
type input "6434076211404579"
click at [99, 171] on span "Action" at bounding box center [85, 169] width 34 height 17
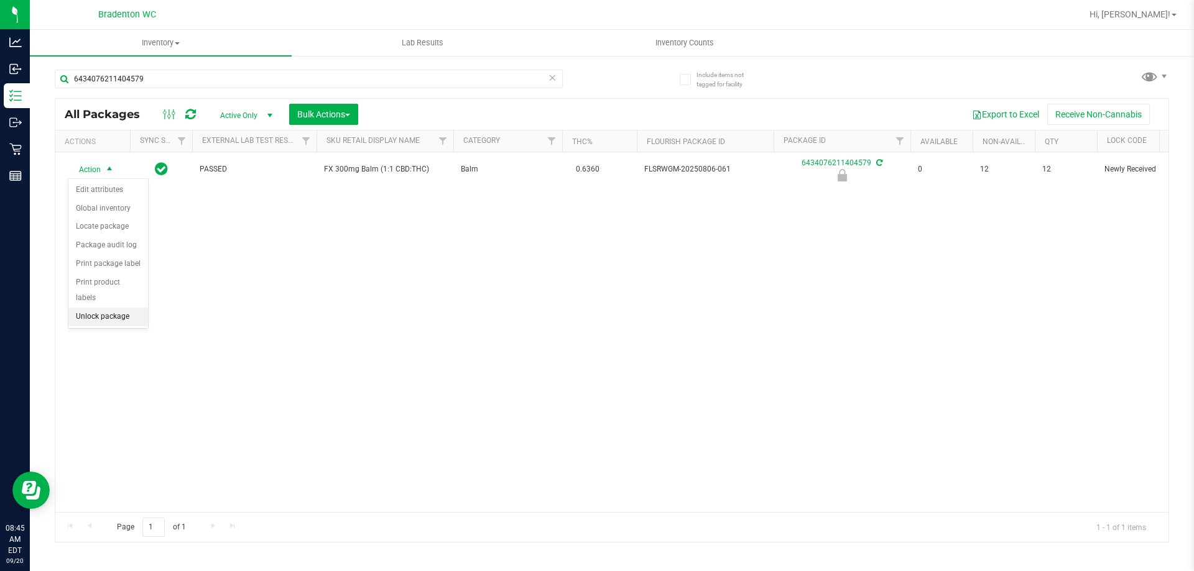
click at [106, 308] on li "Unlock package" at bounding box center [108, 317] width 80 height 19
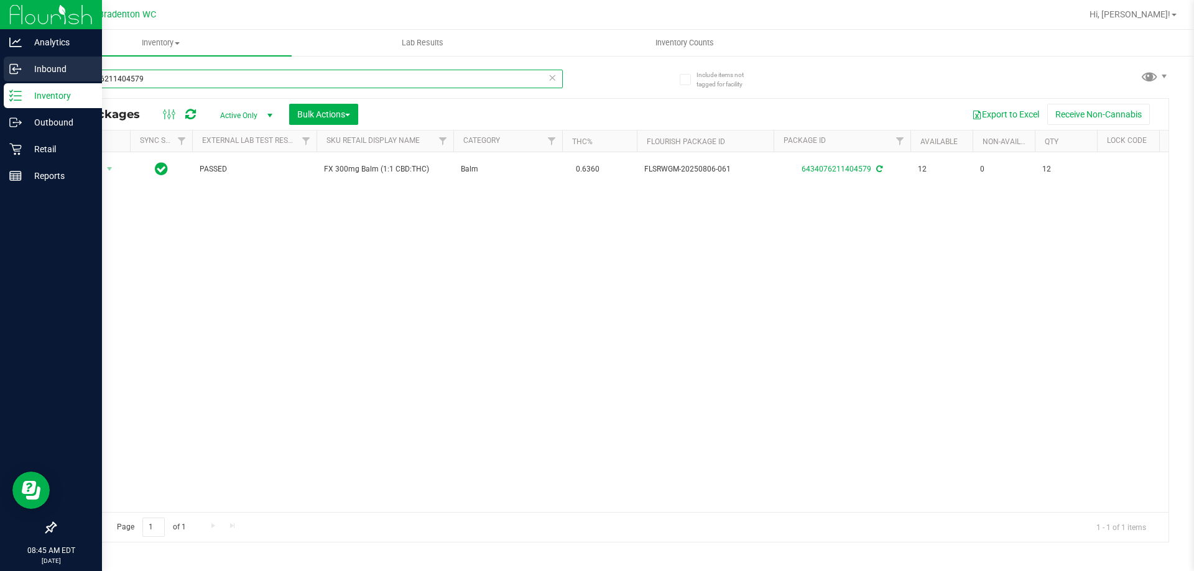
drag, startPoint x: 165, startPoint y: 87, endPoint x: 0, endPoint y: 81, distance: 164.9
click at [0, 83] on div "Analytics Inbound Inventory Outbound Retail Reports 08:45 AM EDT [DATE] 09/20 B…" at bounding box center [597, 285] width 1194 height 571
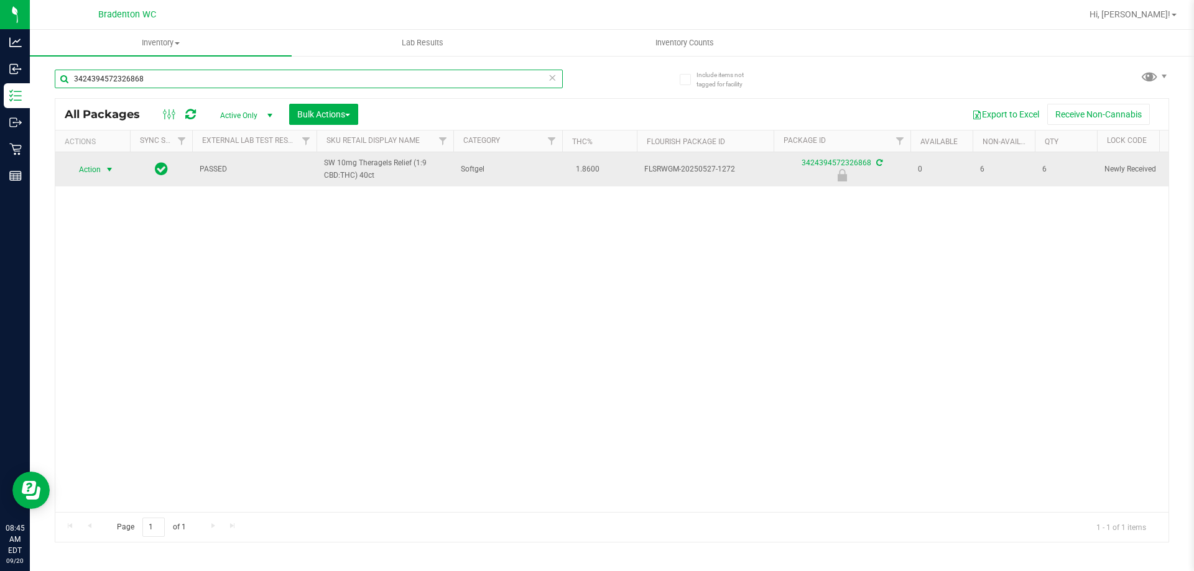
type input "3424394572326868"
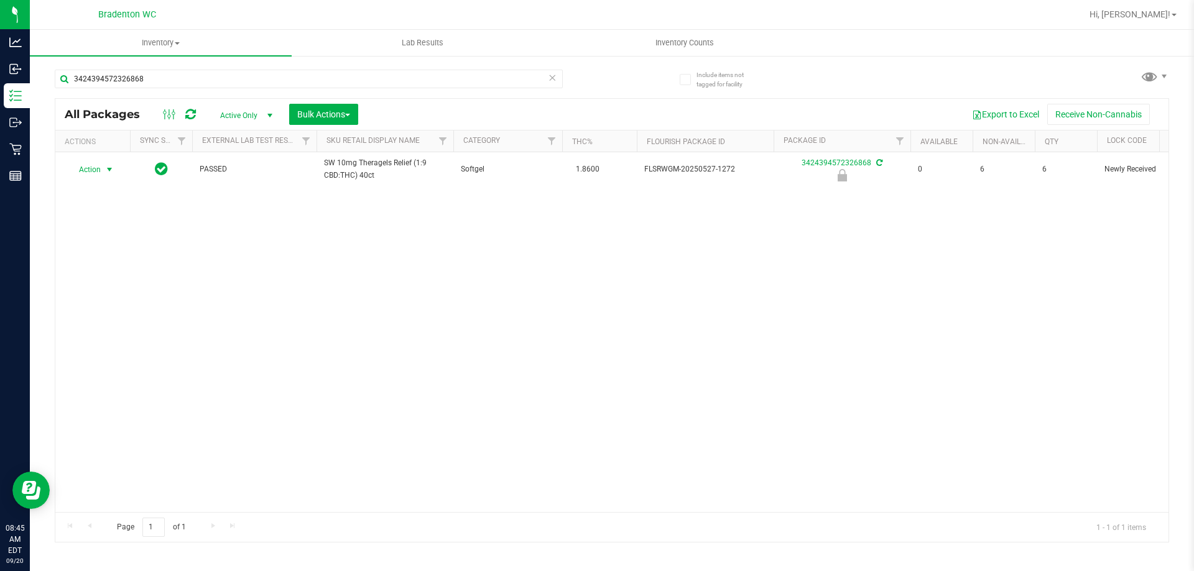
drag, startPoint x: 94, startPoint y: 170, endPoint x: 88, endPoint y: 203, distance: 33.5
click at [94, 170] on span "Action" at bounding box center [85, 169] width 34 height 17
click at [88, 308] on li "Unlock package" at bounding box center [108, 317] width 80 height 19
click at [246, 67] on div "3424394572326868" at bounding box center [333, 78] width 557 height 40
click at [246, 80] on input "3424394572326868" at bounding box center [309, 79] width 508 height 19
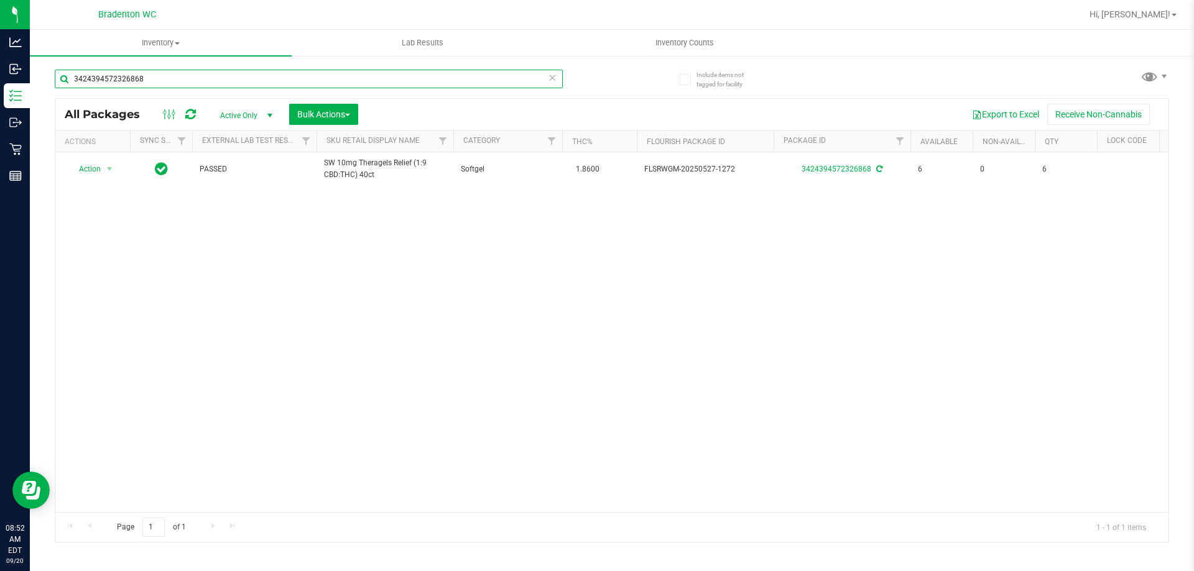
click at [246, 80] on input "3424394572326868" at bounding box center [309, 79] width 508 height 19
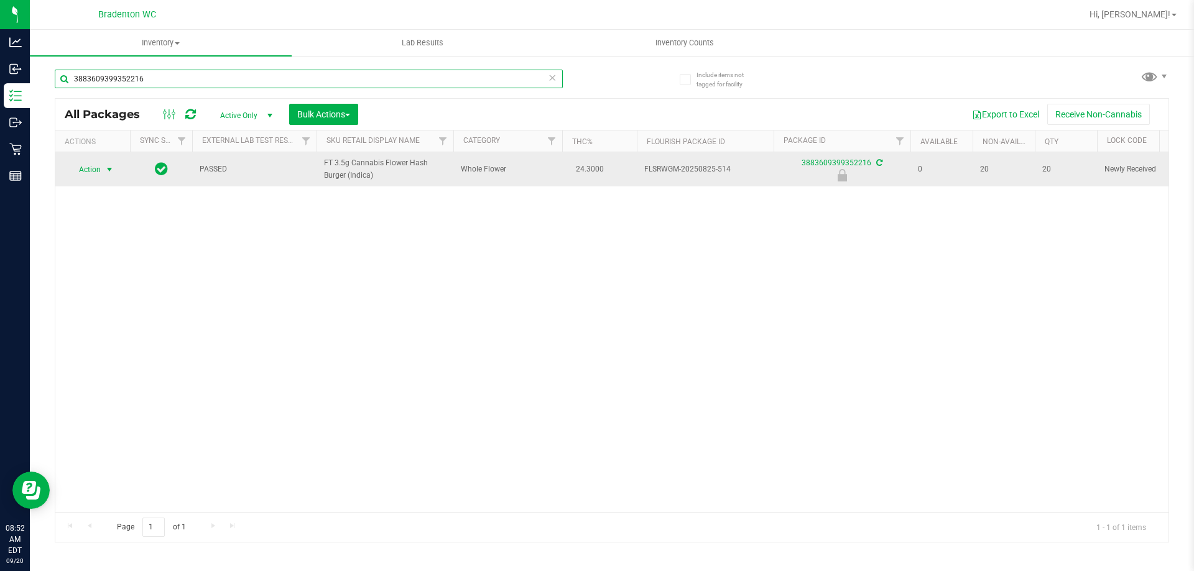
type input "3883609399352216"
click at [113, 169] on span "select" at bounding box center [109, 170] width 10 height 10
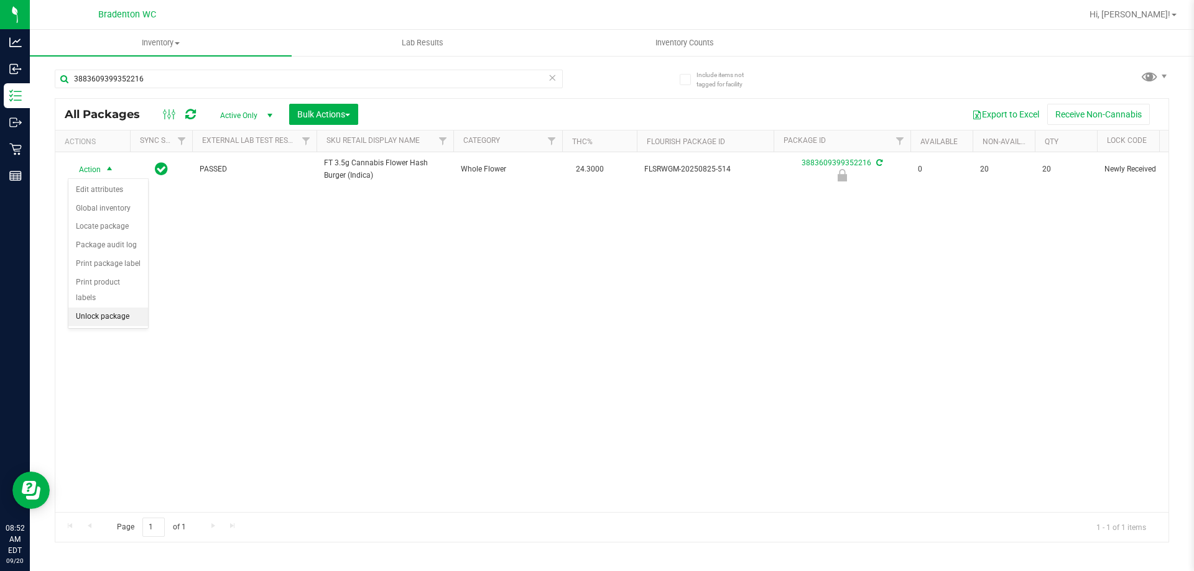
click at [127, 308] on li "Unlock package" at bounding box center [108, 317] width 80 height 19
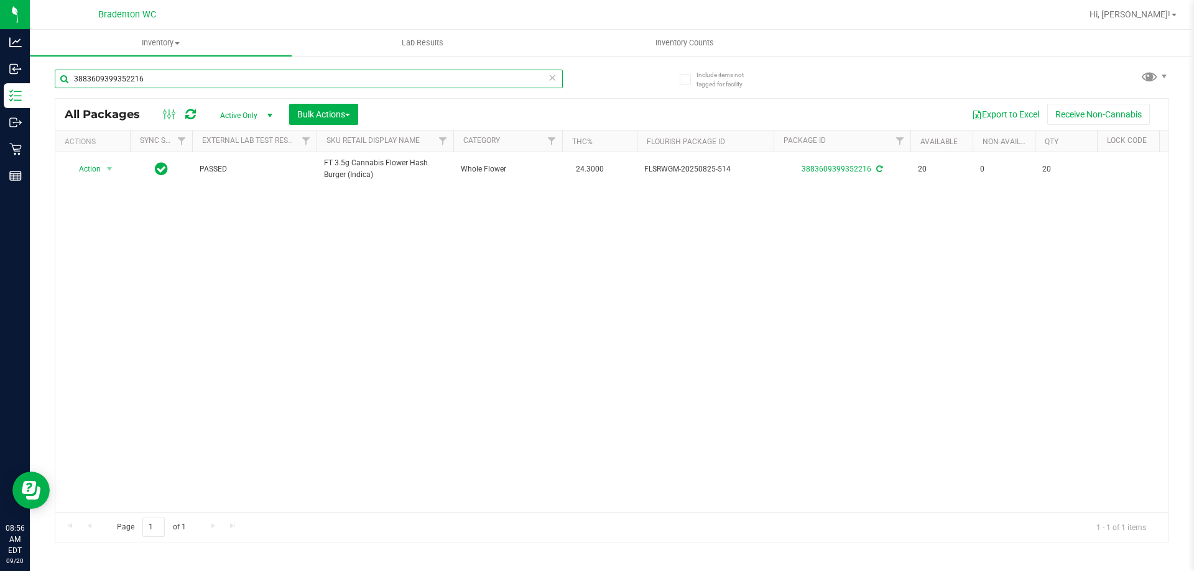
click at [185, 73] on input "3883609399352216" at bounding box center [309, 79] width 508 height 19
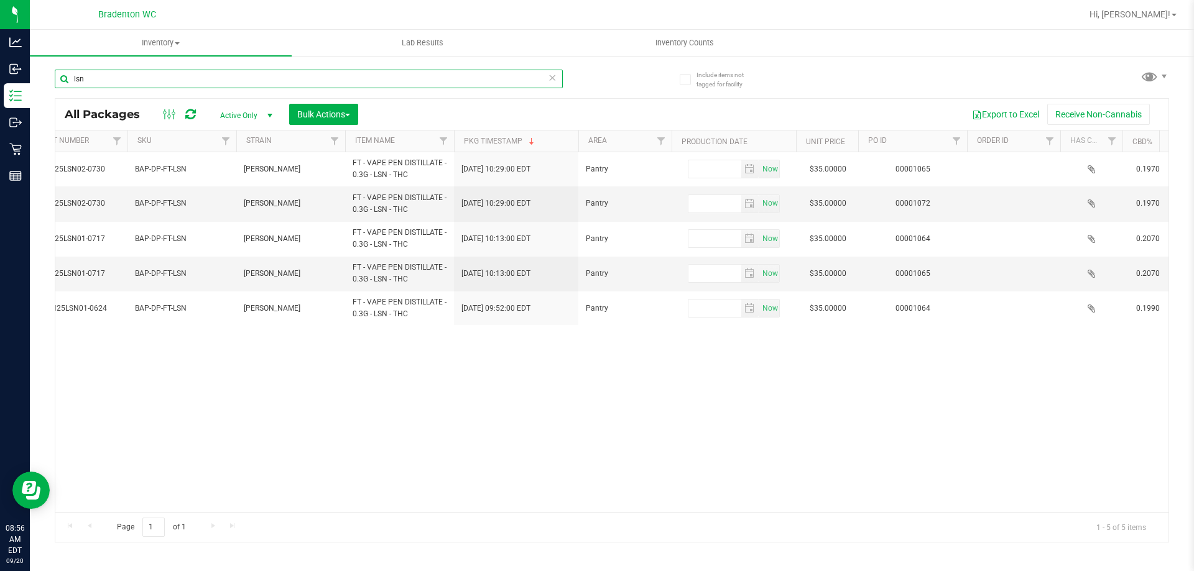
scroll to position [0, 1262]
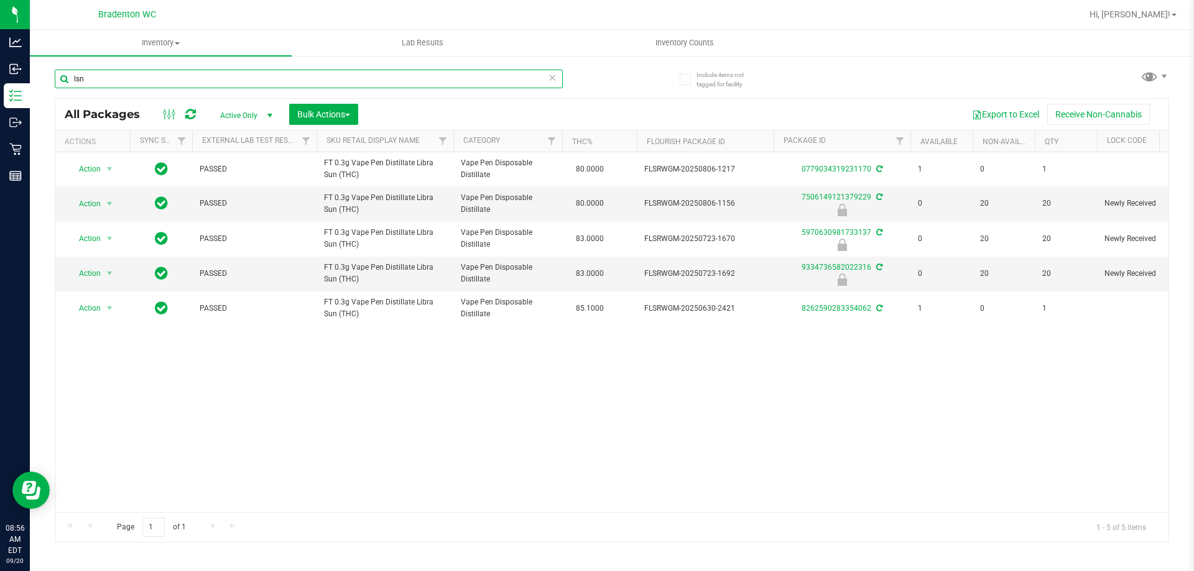
click at [143, 79] on input "lsn" at bounding box center [309, 79] width 508 height 19
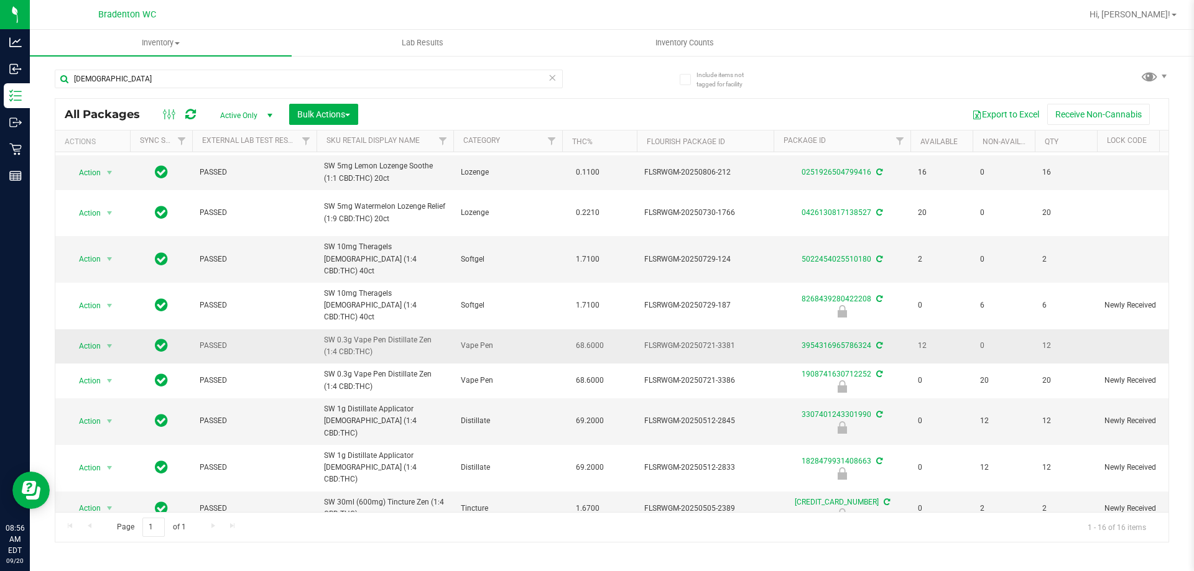
click at [395, 335] on span "SW 0.3g Vape Pen Distillate Zen (1:4 CBD:THC)" at bounding box center [385, 347] width 122 height 24
copy tr "SW 0.3g Vape Pen Distillate Zen (1:4 CBD:THC)"
click at [214, 74] on input "[DEMOGRAPHIC_DATA]" at bounding box center [309, 79] width 508 height 19
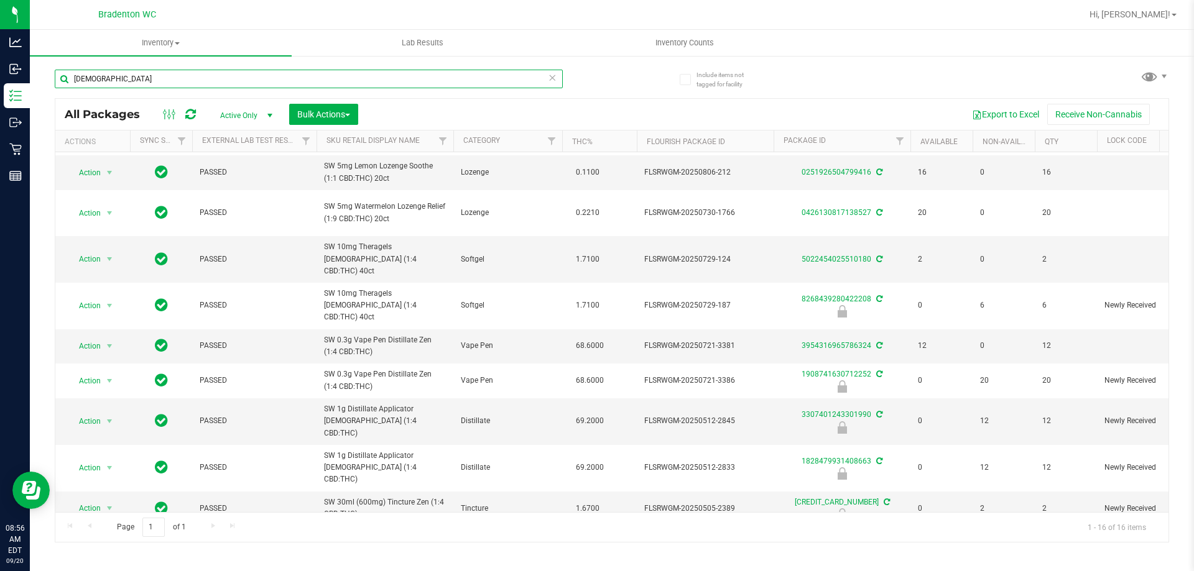
click at [214, 74] on input "[DEMOGRAPHIC_DATA]" at bounding box center [309, 79] width 508 height 19
paste input "SW 0.3g Vape Pen Distillate Zen (1:4 CBD:THC)"
type input "SW 0.3g Vape Pen Distillate Zen (1:4 CBD:THC)"
